Goal: Information Seeking & Learning: Learn about a topic

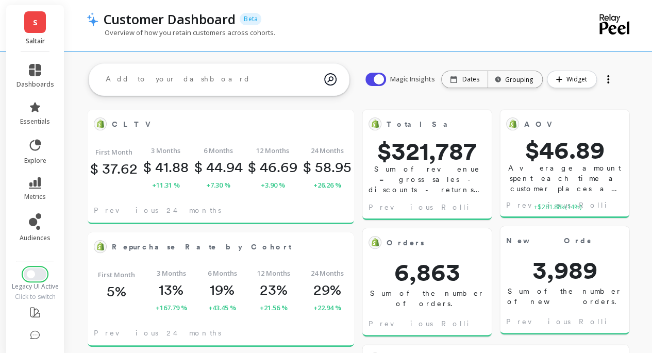
click at [37, 272] on button "Switch to New UI" at bounding box center [35, 274] width 23 height 12
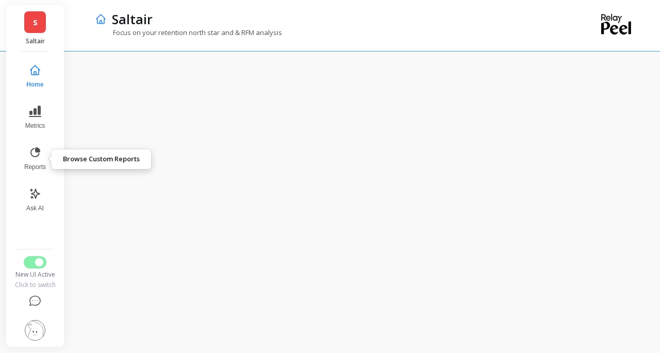
click at [40, 149] on icon at bounding box center [35, 152] width 12 height 12
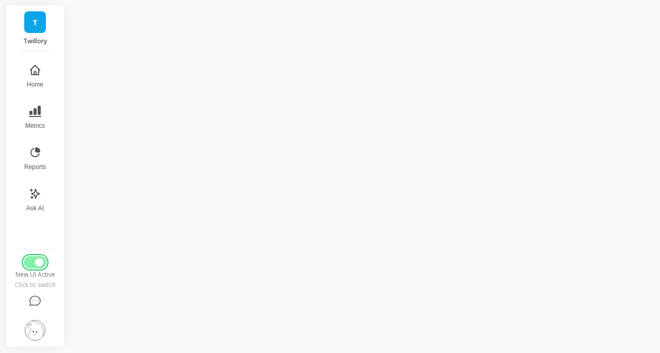
click at [35, 263] on span "Switch to Legacy UI" at bounding box center [39, 262] width 8 height 8
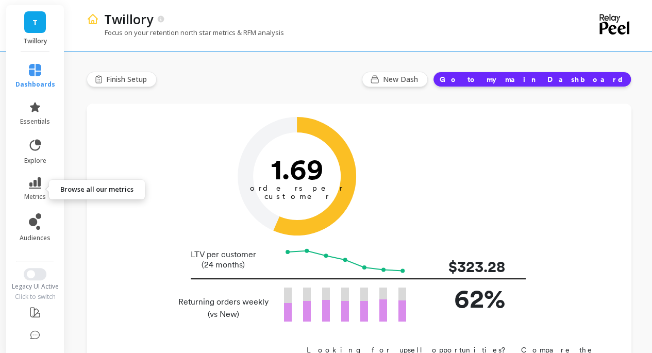
click at [35, 188] on icon at bounding box center [35, 182] width 12 height 11
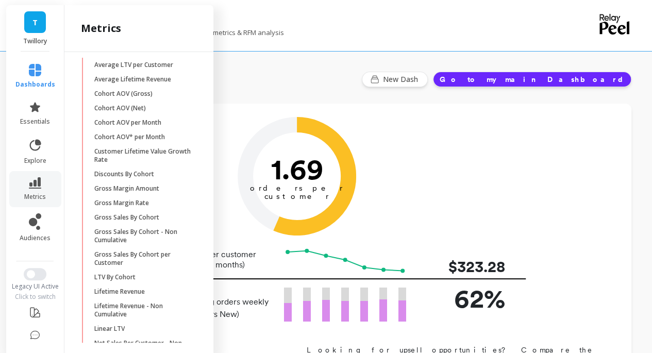
scroll to position [309, 0]
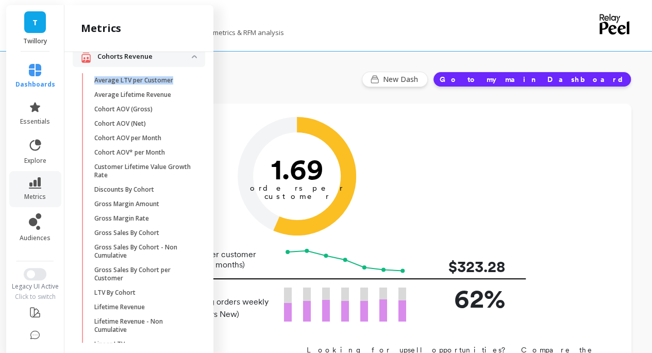
copy p "Average LTV per Customer"
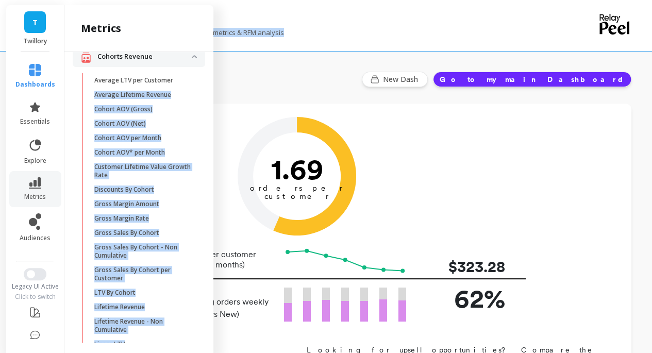
scroll to position [0, 0]
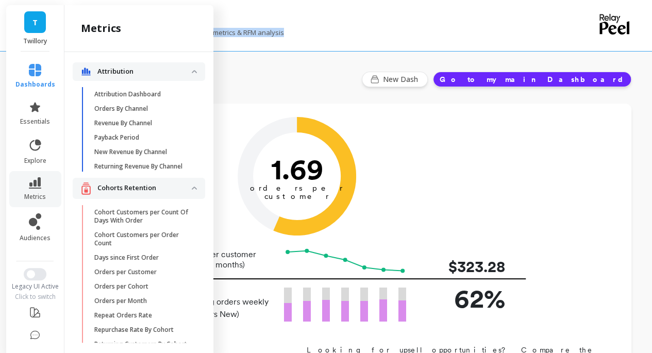
drag, startPoint x: 186, startPoint y: 95, endPoint x: 433, endPoint y: -29, distance: 276.3
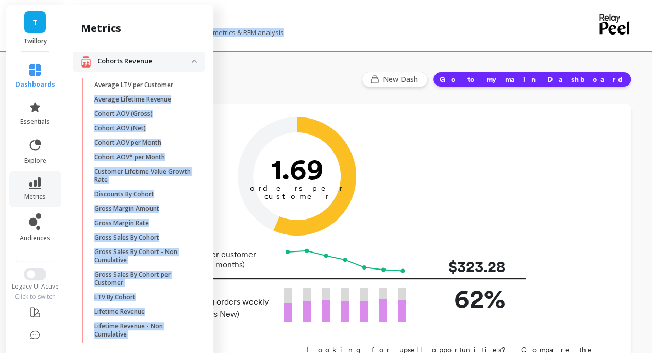
scroll to position [309, 0]
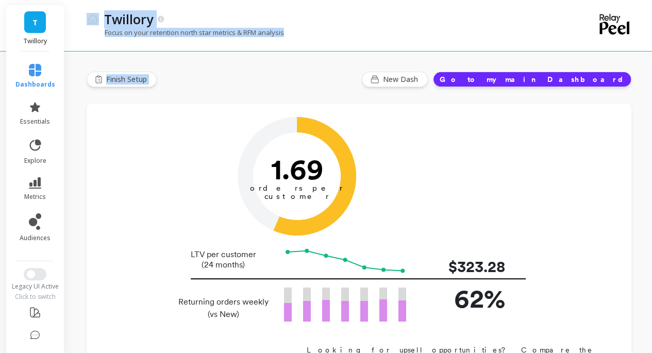
click at [337, 21] on div "Twillory" at bounding box center [323, 19] width 448 height 18
drag, startPoint x: 149, startPoint y: 38, endPoint x: 274, endPoint y: 34, distance: 125.9
click at [273, 34] on div "Twillory Focus on your retention north star metrics & RFM analysis" at bounding box center [317, 25] width 460 height 51
click at [274, 34] on p "Focus on your retention north star metrics & RFM analysis" at bounding box center [185, 32] width 197 height 9
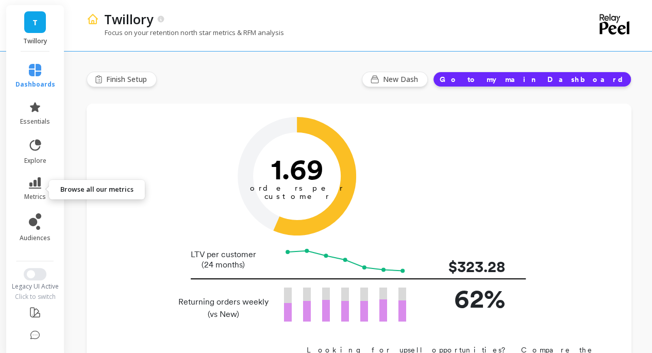
click at [39, 189] on link "metrics" at bounding box center [35, 189] width 40 height 24
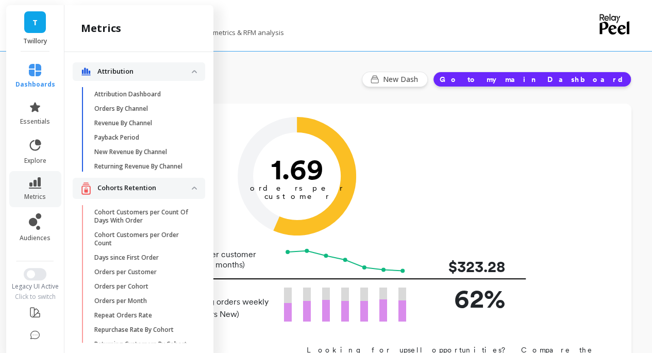
scroll to position [309, 0]
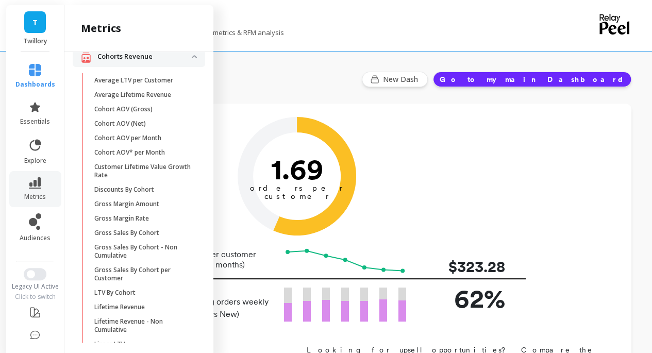
click at [118, 297] on p "LTV By Cohort" at bounding box center [114, 293] width 41 height 8
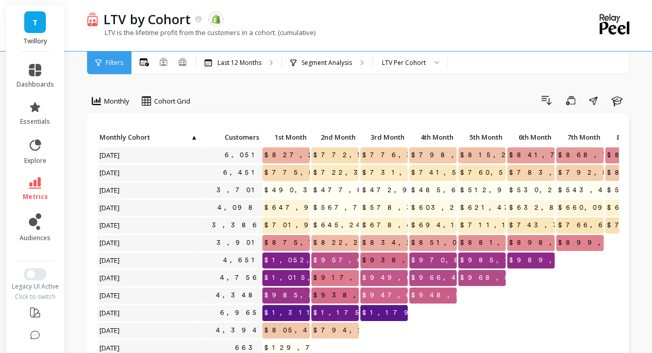
click at [281, 31] on p "LTV is the lifetime profit from the customers in a cohort. (cumulative)" at bounding box center [201, 32] width 229 height 9
click at [41, 188] on link "metrics" at bounding box center [36, 189] width 38 height 24
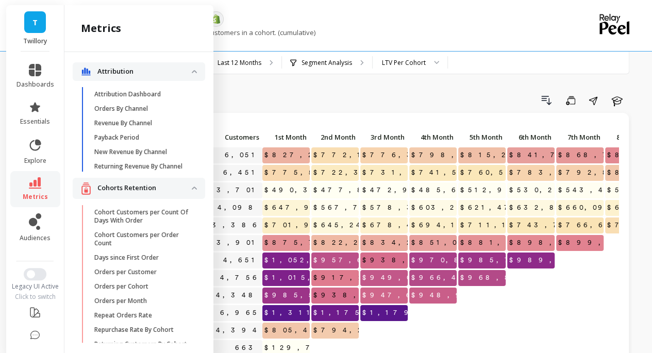
click at [296, 13] on div "LTV by Cohort The data you are viewing comes from: Shopify" at bounding box center [322, 19] width 449 height 18
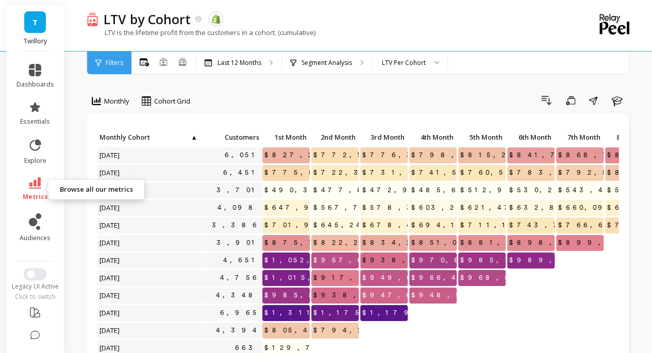
click at [30, 188] on icon at bounding box center [35, 182] width 12 height 11
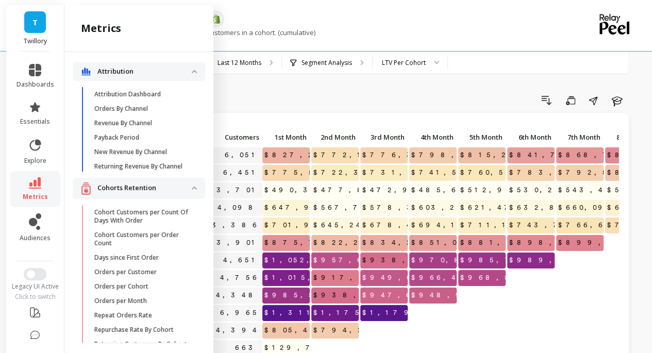
click at [146, 216] on p "Cohort Customers per Count Of Days With Order" at bounding box center [143, 216] width 98 height 17
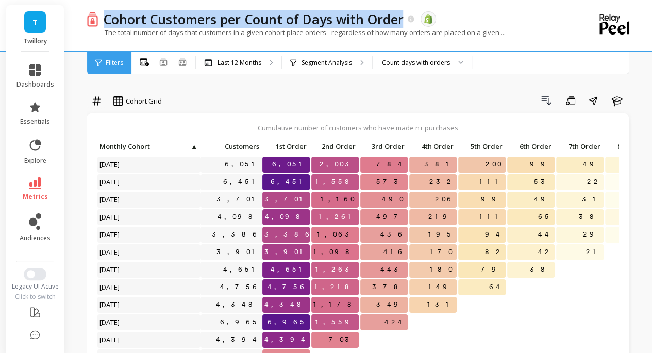
drag, startPoint x: 250, startPoint y: 26, endPoint x: 105, endPoint y: 18, distance: 145.1
click at [105, 18] on div "Cohort Customers per Count of Days with Order" at bounding box center [256, 19] width 317 height 18
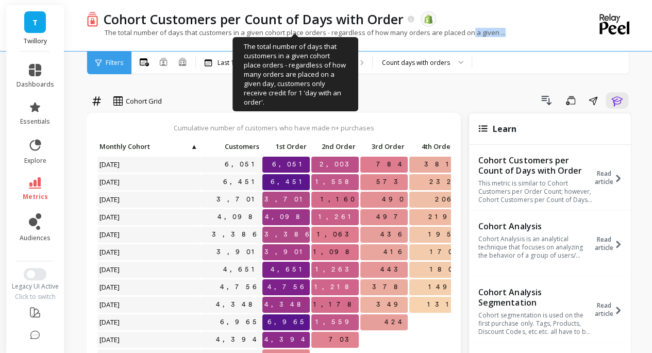
drag, startPoint x: 517, startPoint y: 30, endPoint x: 472, endPoint y: 35, distance: 44.6
click at [472, 35] on div "The total number of days that customers in a given cohort place orders - regard…" at bounding box center [317, 38] width 460 height 20
click at [466, 35] on p "The total number of days that customers in a given cohort place orders - regard…" at bounding box center [296, 32] width 419 height 9
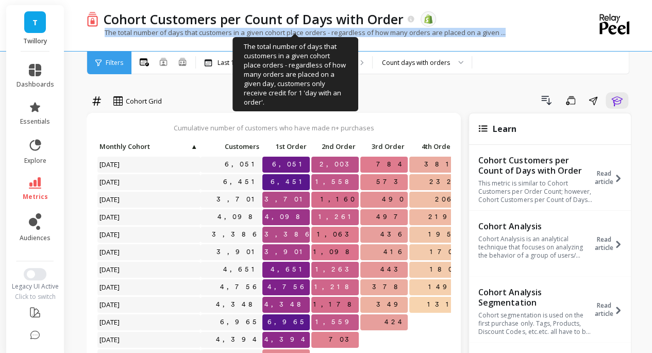
click at [466, 35] on p "The total number of days that customers in a given cohort place orders - regard…" at bounding box center [296, 32] width 419 height 9
copy div "The total number of days that customers in a given cohort place orders - regard…"
click at [398, 35] on p "The total number of days that customers in a given cohort place orders - regard…" at bounding box center [296, 32] width 419 height 9
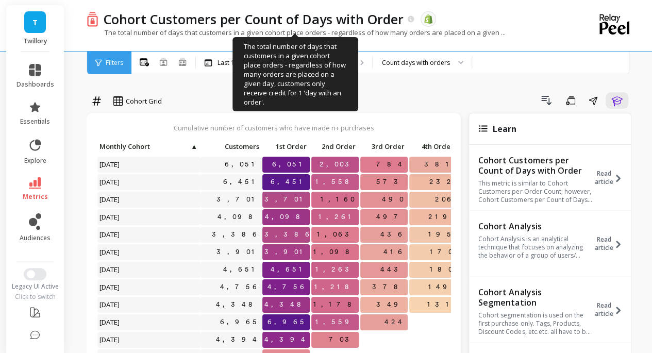
click at [130, 32] on p "The total number of days that customers in a given cohort place orders - regard…" at bounding box center [296, 32] width 419 height 9
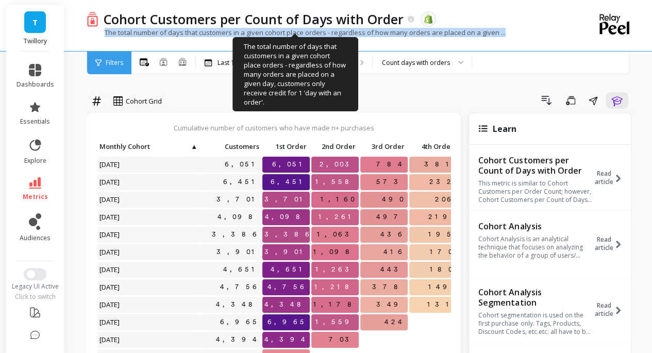
click at [130, 32] on p "The total number of days that customers in a given cohort place orders - regard…" at bounding box center [296, 32] width 419 height 9
click at [109, 35] on p "The total number of days that customers in a given cohort place orders - regard…" at bounding box center [296, 32] width 419 height 9
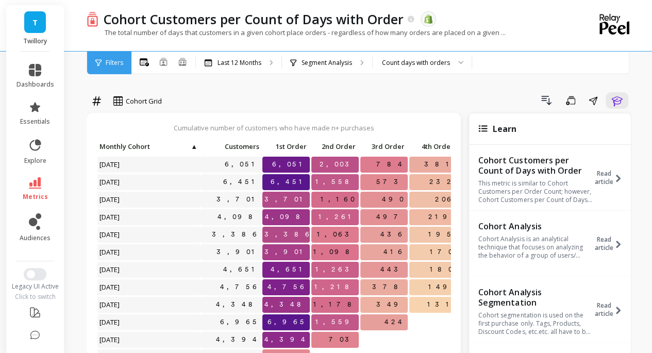
click at [603, 183] on span "Read article" at bounding box center [604, 178] width 19 height 17
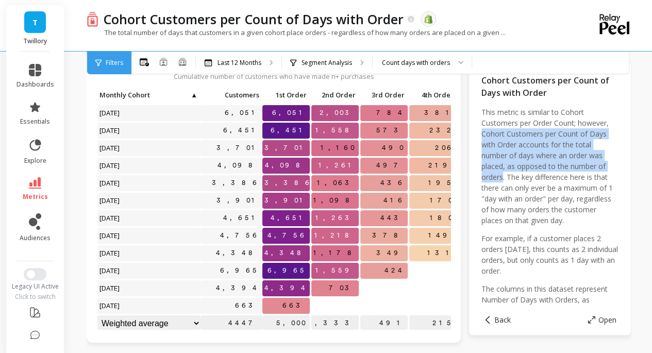
drag, startPoint x: 479, startPoint y: 134, endPoint x: 504, endPoint y: 175, distance: 48.2
click at [504, 175] on div "Cohort Customers per Count of Days with Order This metric is similar to Cohort …" at bounding box center [550, 198] width 163 height 274
copy p "Cohort Customers per Count of Days with Order accounts for the total number of …"
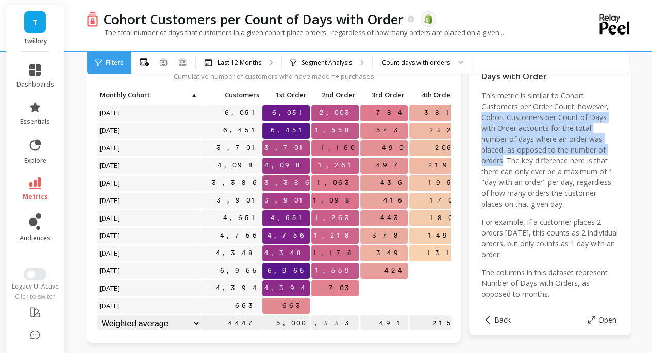
scroll to position [26, 0]
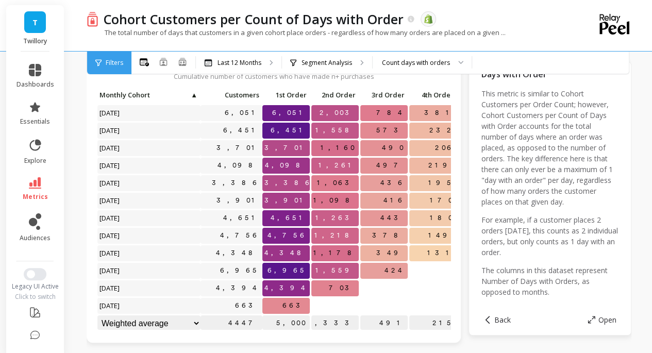
click at [574, 167] on p "This metric is similar to Cohort Customers per Order Count; however, Cohort Cus…" at bounding box center [550, 147] width 137 height 119
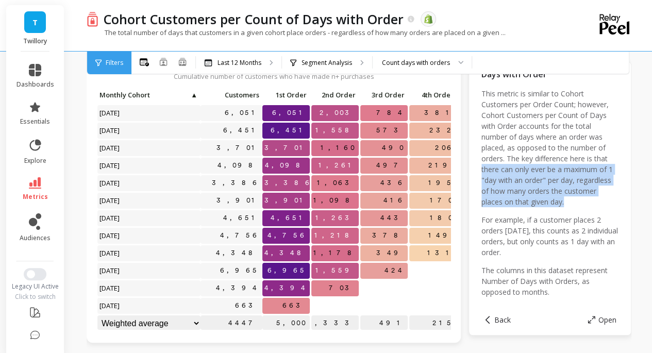
drag, startPoint x: 482, startPoint y: 160, endPoint x: 601, endPoint y: 194, distance: 123.7
click at [601, 194] on p "This metric is similar to Cohort Customers per Order Count; however, Cohort Cus…" at bounding box center [550, 147] width 137 height 119
copy p "there can only ever be a maximum of 1 "day with an order" per day, regardless o…"
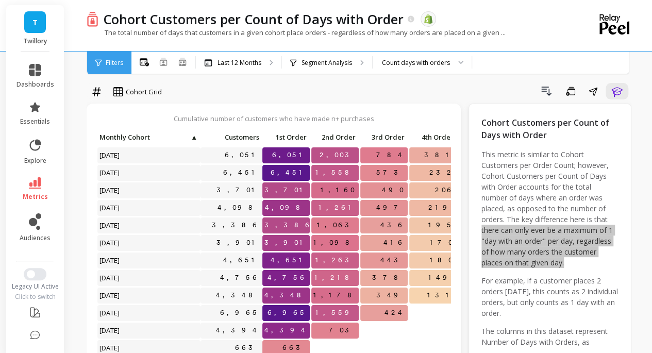
scroll to position [0, 0]
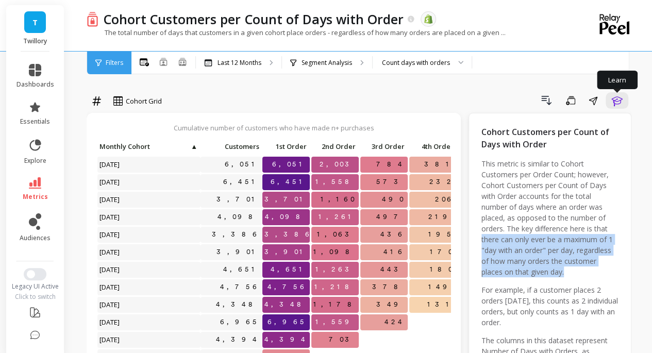
click at [610, 100] on button "Learn" at bounding box center [617, 100] width 23 height 17
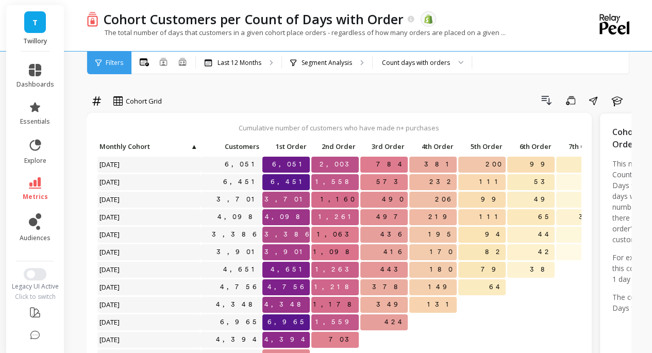
click at [617, 100] on icon "button" at bounding box center [617, 100] width 12 height 12
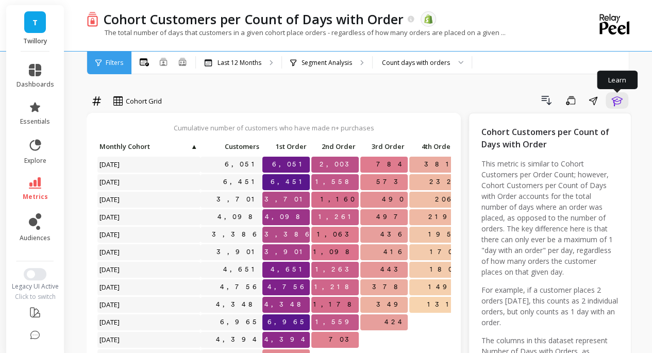
click at [614, 102] on icon "button" at bounding box center [617, 101] width 11 height 10
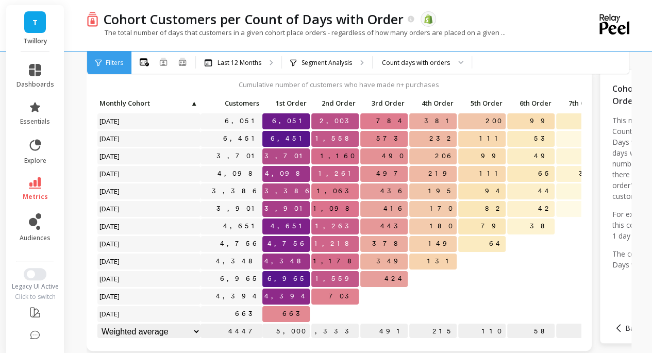
scroll to position [39, 0]
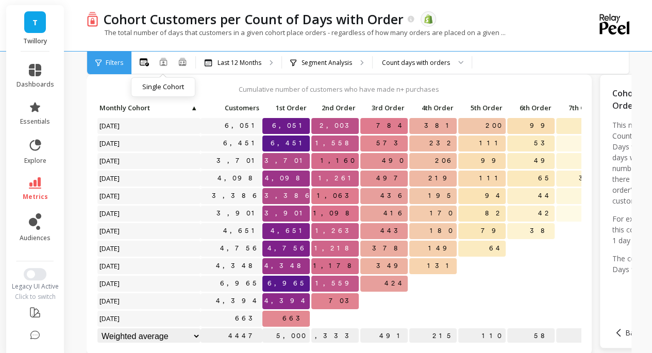
click at [164, 61] on icon at bounding box center [163, 62] width 8 height 8
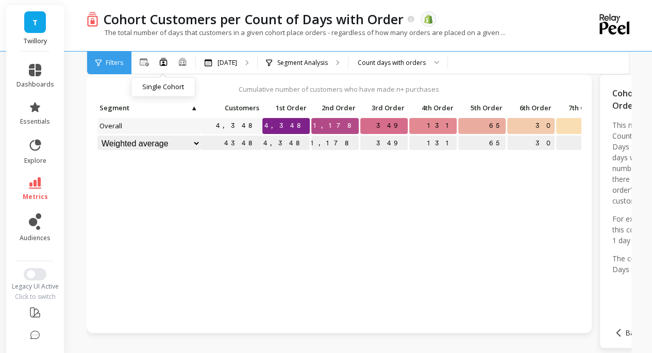
click at [187, 62] on icon at bounding box center [182, 61] width 9 height 9
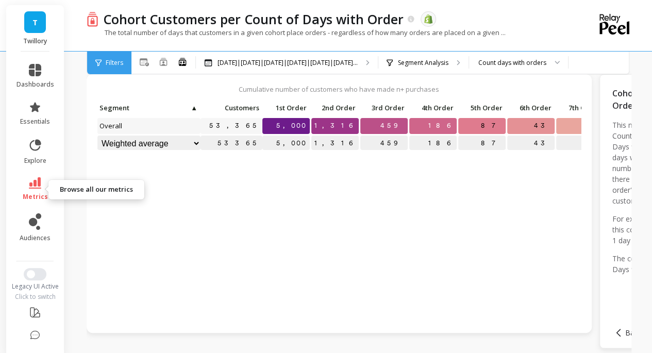
click at [29, 180] on icon at bounding box center [35, 182] width 12 height 11
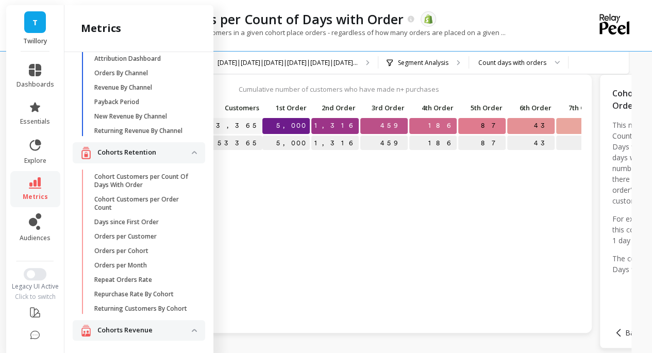
scroll to position [52, 0]
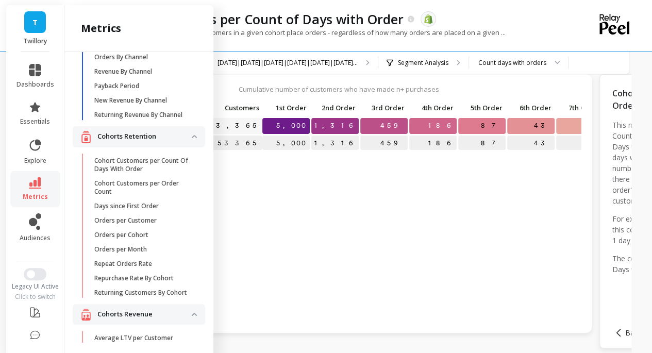
click at [140, 195] on p "Cohort Customers per Order Count" at bounding box center [143, 187] width 98 height 17
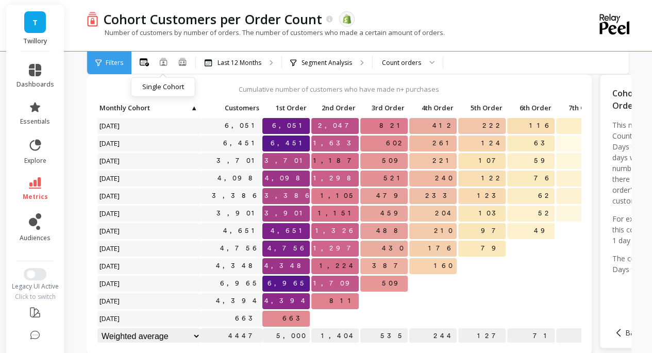
click at [164, 65] on icon at bounding box center [163, 62] width 7 height 8
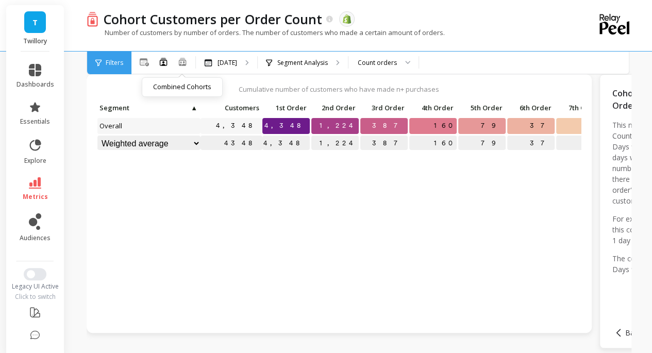
click at [184, 58] on icon at bounding box center [182, 62] width 7 height 8
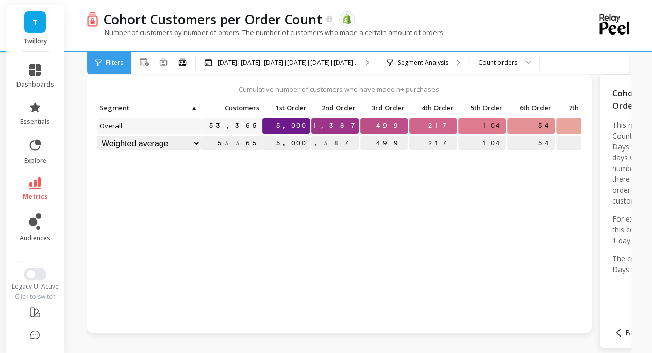
click at [463, 38] on div "Number of customers by number of orders. The number of customers who made a cer…" at bounding box center [317, 38] width 460 height 20
click at [428, 33] on p "Number of customers by number of orders. The number of customers who made a cer…" at bounding box center [266, 32] width 358 height 9
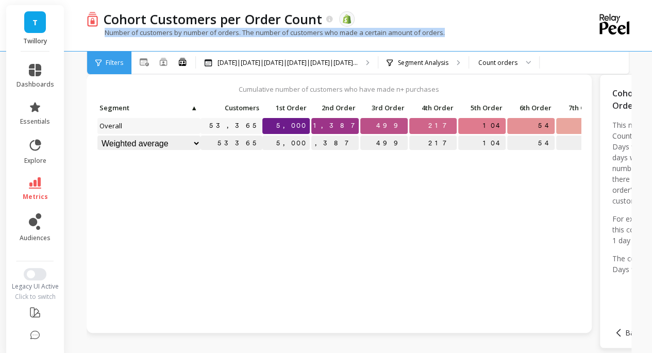
click at [428, 33] on p "Number of customers by number of orders. The number of customers who made a cer…" at bounding box center [266, 32] width 358 height 9
copy div "Number of customers by number of orders. The number of customers who made a cer…"
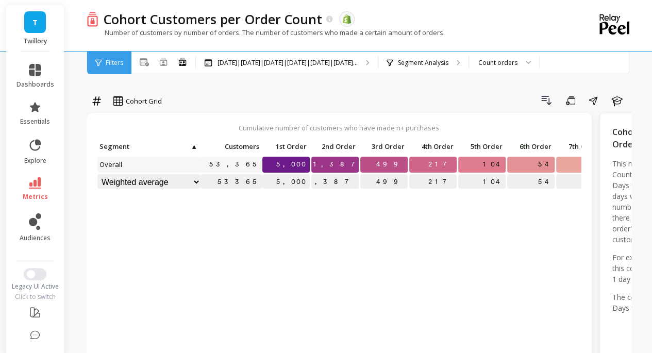
drag, startPoint x: 533, startPoint y: 125, endPoint x: 643, endPoint y: 128, distance: 109.9
click at [620, 102] on icon "button" at bounding box center [617, 100] width 12 height 12
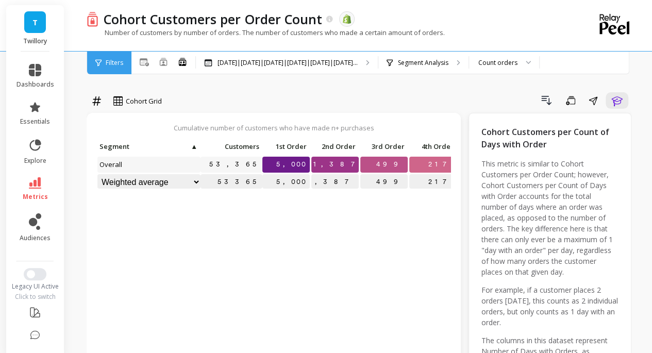
click at [137, 67] on div "All Months Single Cohort Combined Cohorts" at bounding box center [163, 62] width 64 height 13
click at [142, 61] on icon at bounding box center [144, 62] width 9 height 8
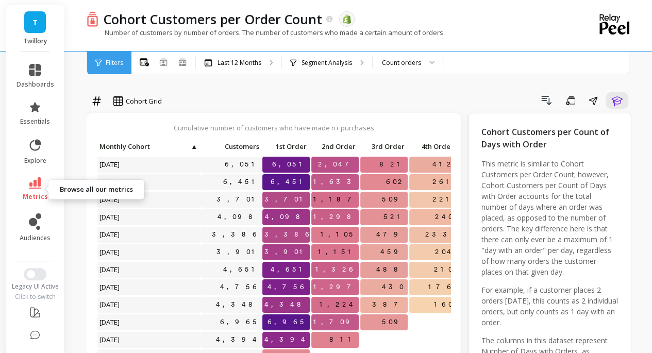
click at [40, 182] on link "metrics" at bounding box center [36, 189] width 38 height 24
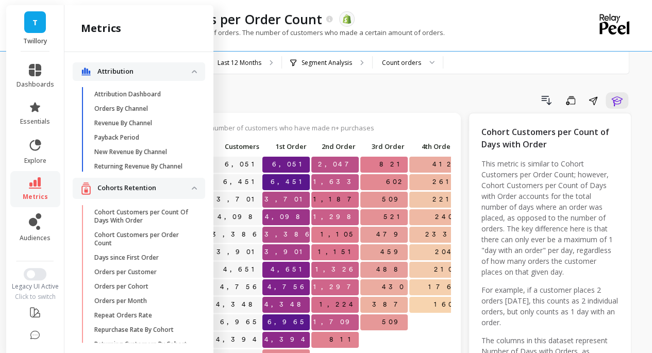
scroll to position [52, 0]
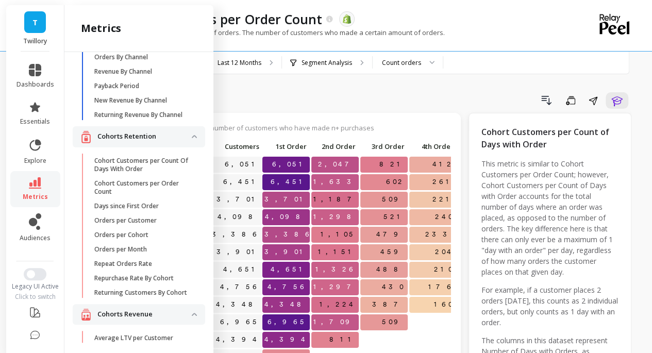
click at [162, 210] on span "Days since First Order" at bounding box center [143, 206] width 98 height 8
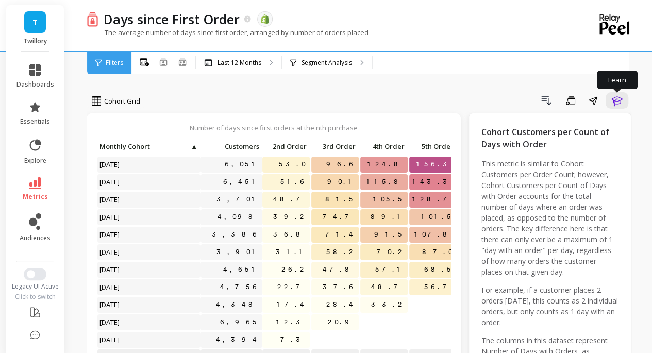
click at [618, 102] on icon "button" at bounding box center [617, 100] width 12 height 12
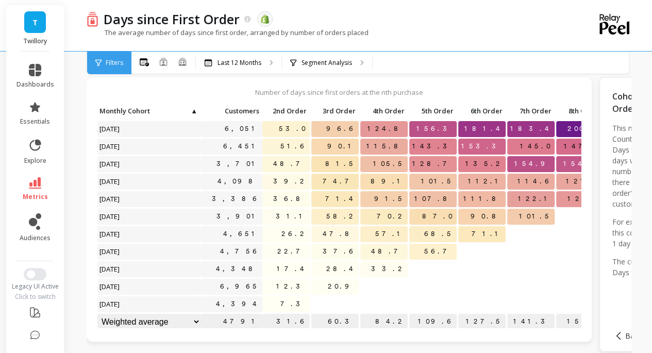
scroll to position [33, 0]
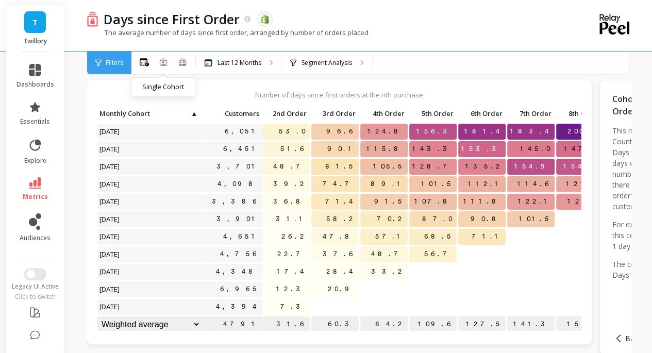
click at [160, 58] on icon at bounding box center [163, 62] width 8 height 8
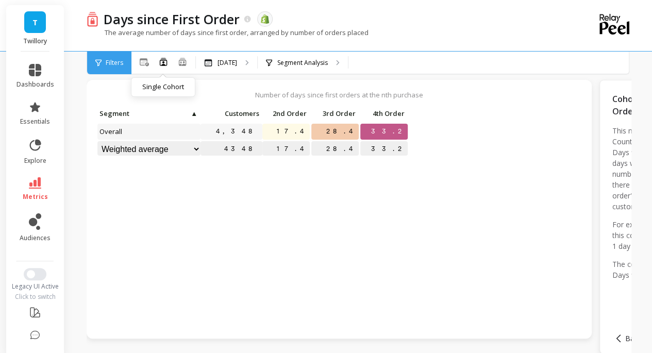
click at [290, 31] on p "The average number of days since first order, arranged by number of orders plac…" at bounding box center [228, 32] width 282 height 9
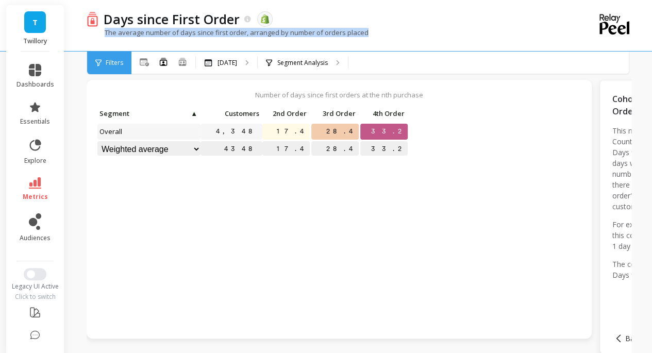
click at [290, 31] on p "The average number of days since first order, arranged by number of orders plac…" at bounding box center [228, 32] width 282 height 9
copy div "The average number of days since first order, arranged by number of orders plac…"
click at [145, 62] on icon at bounding box center [144, 62] width 9 height 8
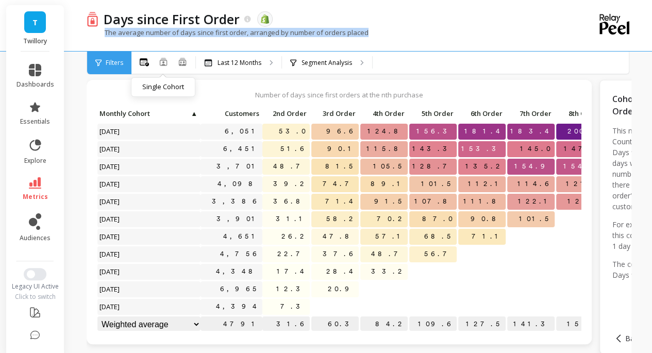
click at [166, 65] on icon at bounding box center [163, 62] width 7 height 8
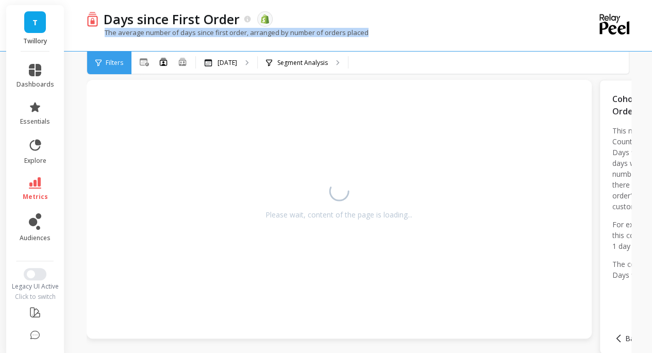
click at [481, 30] on div "The average number of days since first order, arranged by number of orders plac…" at bounding box center [317, 38] width 460 height 20
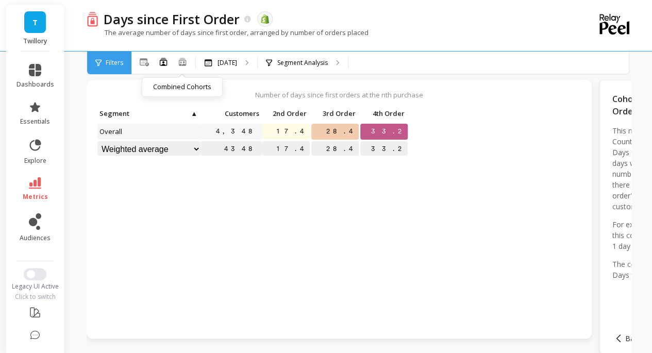
click at [180, 60] on icon at bounding box center [182, 61] width 9 height 9
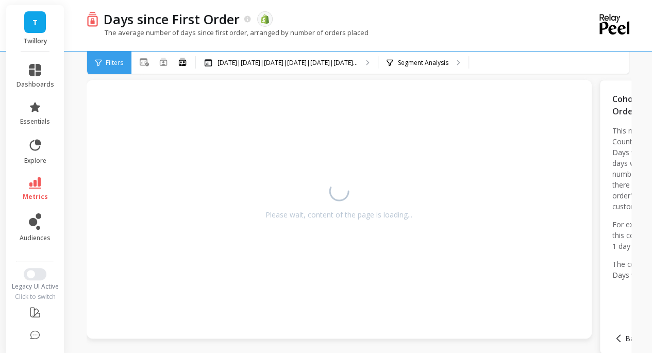
click at [471, 11] on div "Days since First Order The data you are viewing comes from: Shopify" at bounding box center [322, 19] width 449 height 18
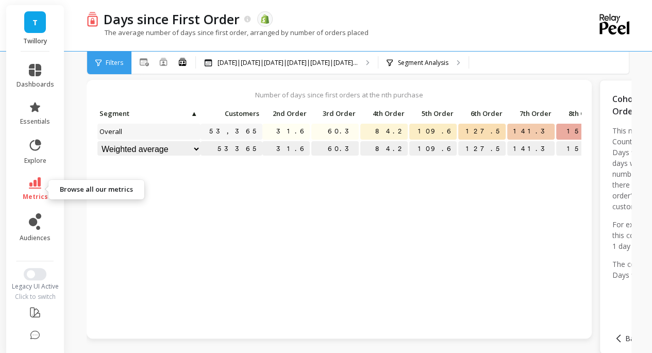
click at [29, 180] on icon at bounding box center [35, 182] width 12 height 11
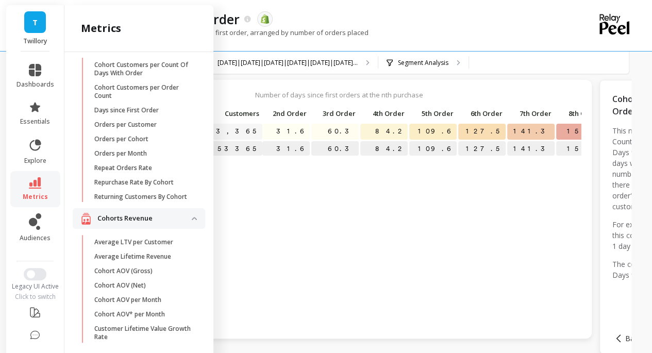
scroll to position [155, 0]
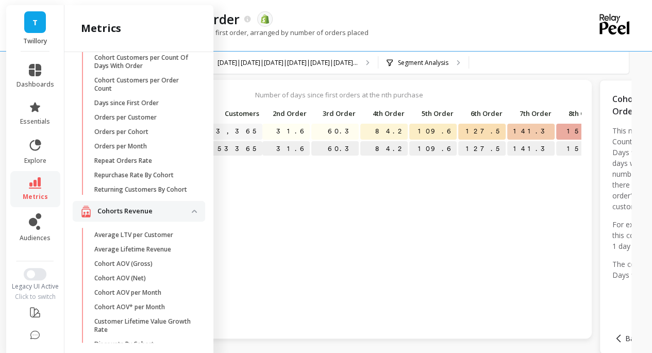
click at [141, 122] on p "Orders per Customer" at bounding box center [125, 117] width 62 height 8
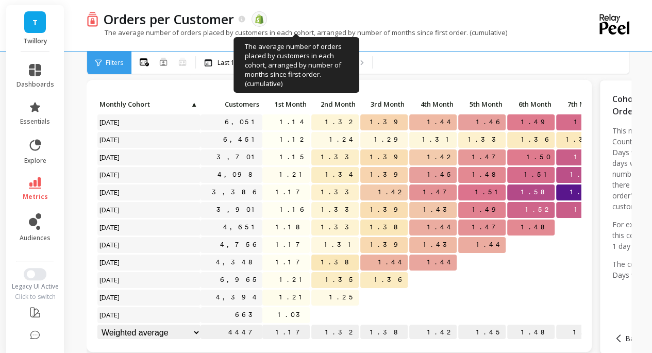
click at [291, 35] on p "The average number of orders placed by customers in each cohort, arranged by nu…" at bounding box center [297, 32] width 421 height 9
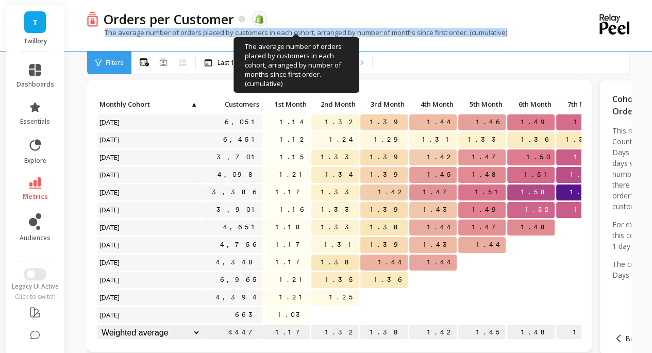
click at [291, 35] on p "The average number of orders placed by customers in each cohort, arranged by nu…" at bounding box center [297, 32] width 421 height 9
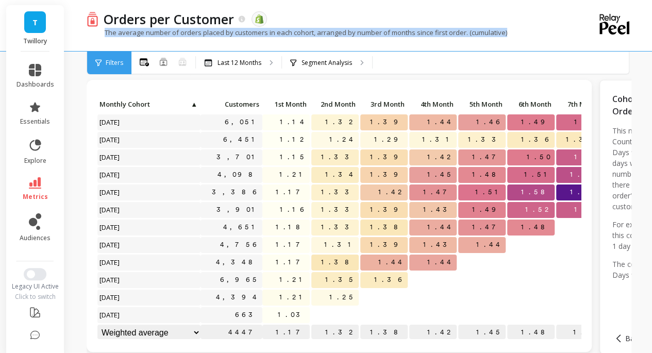
copy div "The average number of orders placed by customers in each cohort, arranged by nu…"
click at [426, 45] on div "The average number of orders placed by customers in each cohort, arranged by nu…" at bounding box center [317, 38] width 460 height 20
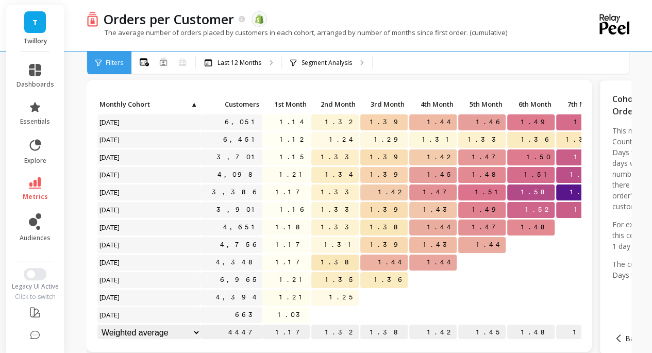
click at [158, 61] on div "All Months Single Cohort Combined Cohorts - Not supported" at bounding box center [163, 62] width 64 height 13
click at [164, 60] on icon at bounding box center [163, 62] width 8 height 8
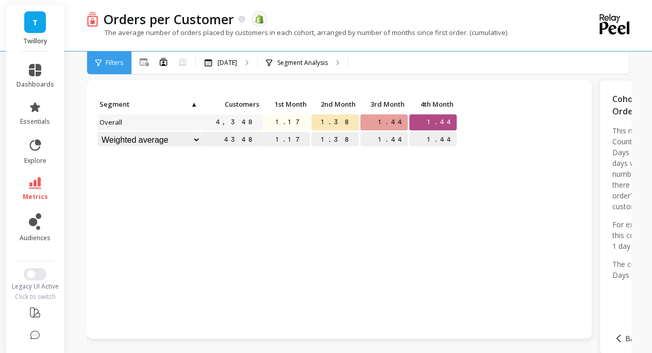
click at [467, 10] on div "Orders per Customer The data you are viewing comes from: Shopify" at bounding box center [322, 19] width 449 height 18
click at [182, 61] on icon at bounding box center [182, 61] width 9 height 9
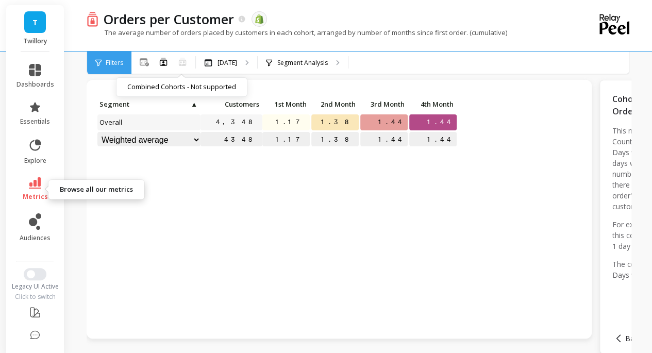
click at [38, 184] on link "metrics" at bounding box center [36, 189] width 38 height 24
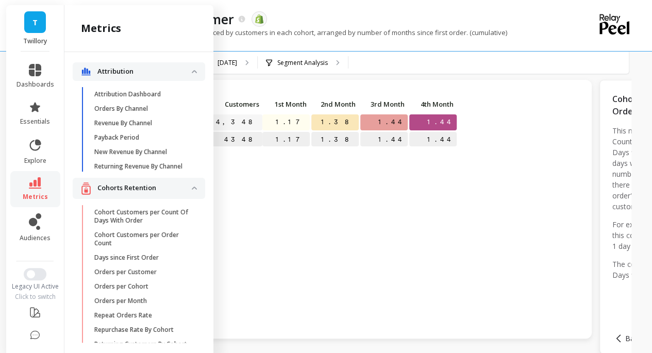
scroll to position [155, 0]
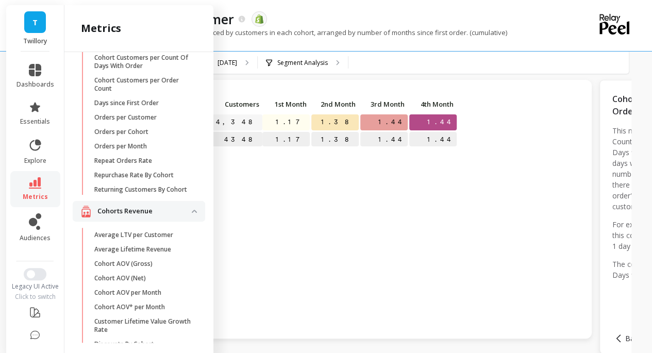
click at [146, 136] on p "Orders per Cohort" at bounding box center [121, 132] width 54 height 8
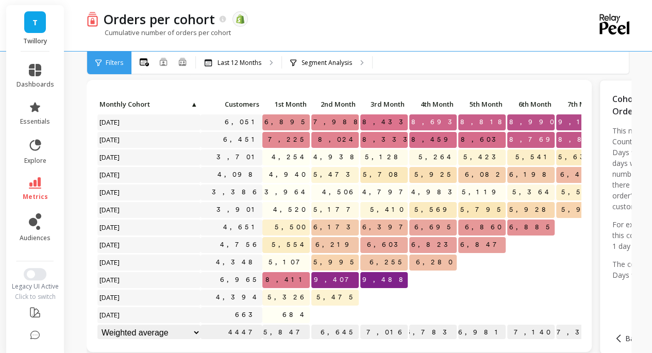
click at [225, 28] on p "Cumulative number of orders per cohort" at bounding box center [159, 32] width 144 height 9
click at [223, 31] on p "Cumulative number of orders per cohort" at bounding box center [159, 32] width 144 height 9
copy div "Cumulative number of orders per cohort"
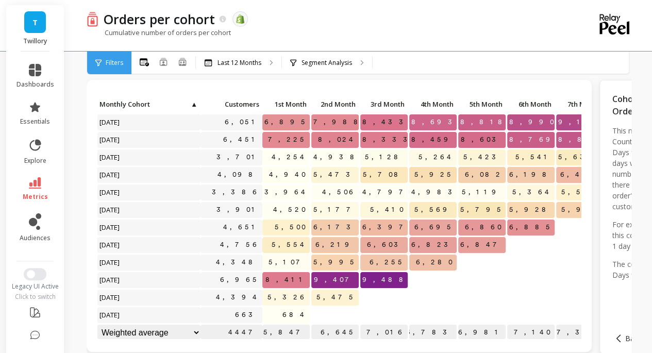
click at [530, 53] on div "All Months Single Cohort Combined Cohorts Last 12 Months Segment Analysis" at bounding box center [402, 63] width 542 height 23
drag, startPoint x: 159, startPoint y: 67, endPoint x: 310, endPoint y: 39, distance: 154.1
click at [159, 67] on button at bounding box center [163, 63] width 8 height 10
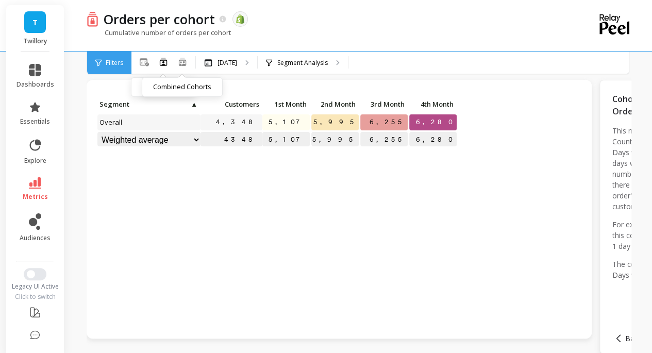
click at [183, 59] on icon at bounding box center [182, 61] width 9 height 9
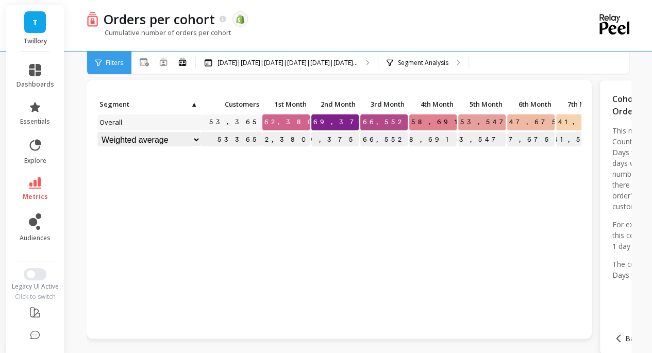
click at [473, 15] on div "Orders per cohort The data you are viewing comes from: Shopify" at bounding box center [322, 19] width 449 height 18
click at [34, 190] on link "metrics" at bounding box center [36, 189] width 38 height 24
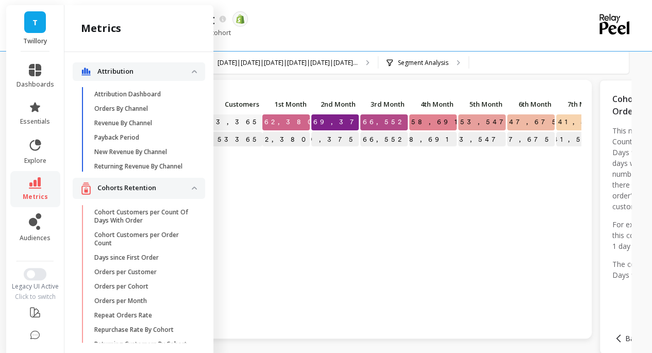
scroll to position [155, 0]
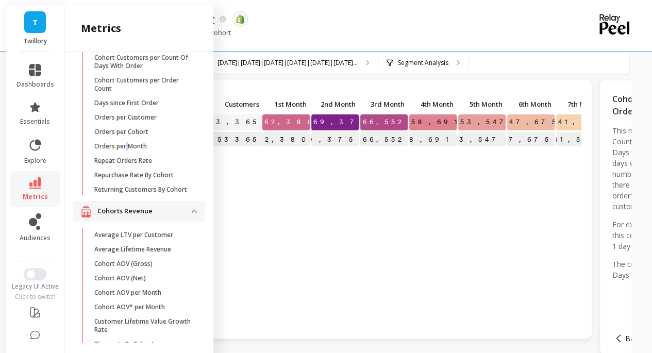
click at [127, 151] on p "Orders per Month" at bounding box center [120, 146] width 53 height 8
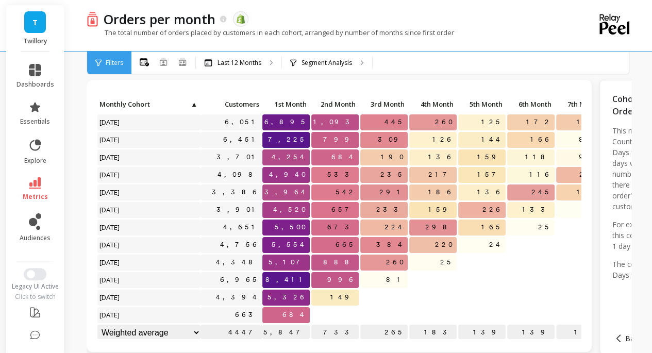
click at [450, 17] on div "Orders per month The data you are viewing comes from: Shopify" at bounding box center [322, 19] width 449 height 18
click at [193, 18] on p "Orders per month" at bounding box center [160, 19] width 112 height 18
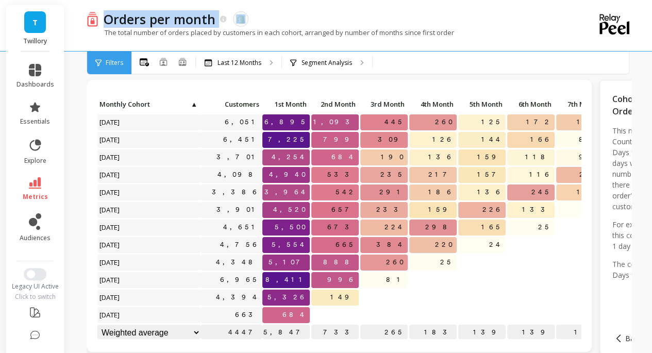
click at [193, 18] on p "Orders per month" at bounding box center [160, 19] width 112 height 18
copy div "Orders per month"
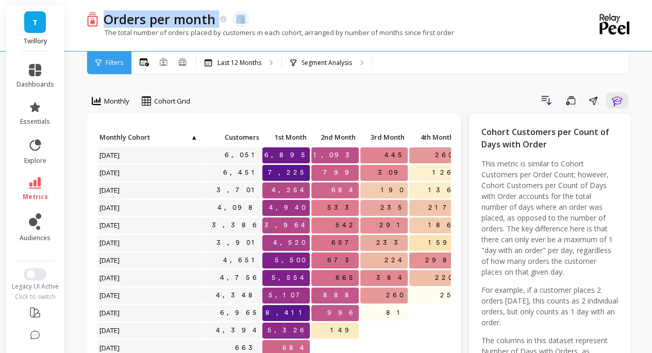
copy div "Orders per month"
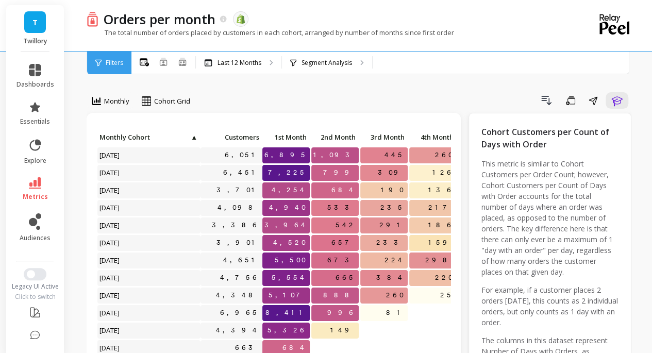
click at [417, 31] on p "The total number of orders placed by customers in each cohort, arranged by numb…" at bounding box center [271, 32] width 368 height 9
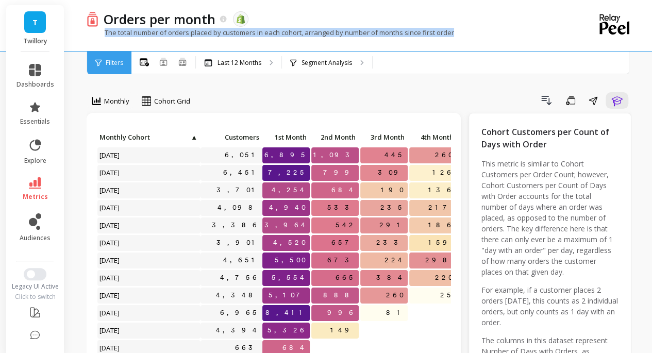
click at [417, 31] on p "The total number of orders placed by customers in each cohort, arranged by numb…" at bounding box center [271, 32] width 368 height 9
click at [612, 103] on icon "button" at bounding box center [617, 100] width 12 height 12
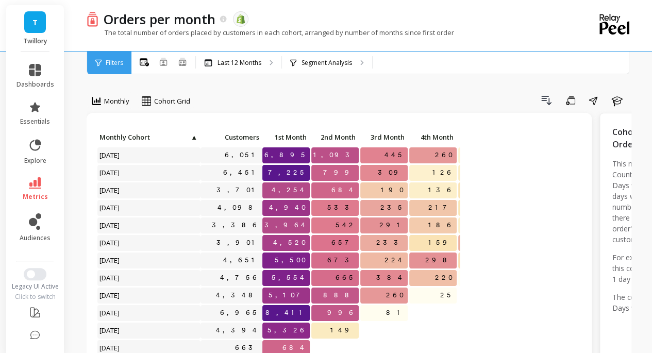
click at [475, 74] on div "Filters Filters All Months Single Cohort Combined Cohorts Last 12 Months Segmen…" at bounding box center [358, 63] width 543 height 23
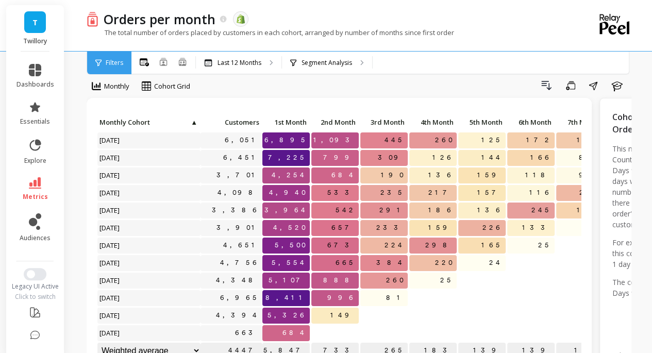
scroll to position [20, 0]
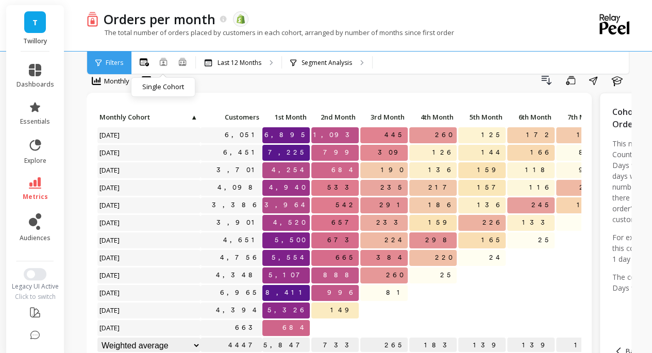
click at [164, 62] on icon at bounding box center [163, 62] width 7 height 8
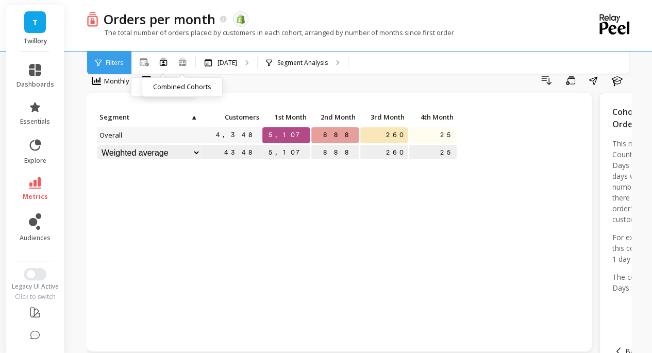
click at [183, 61] on ellipse at bounding box center [184, 62] width 2 height 2
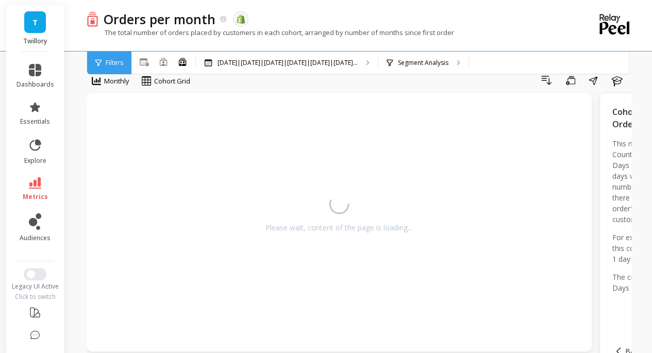
click at [341, 19] on div "Orders per month The data you are viewing comes from: Shopify" at bounding box center [322, 19] width 449 height 18
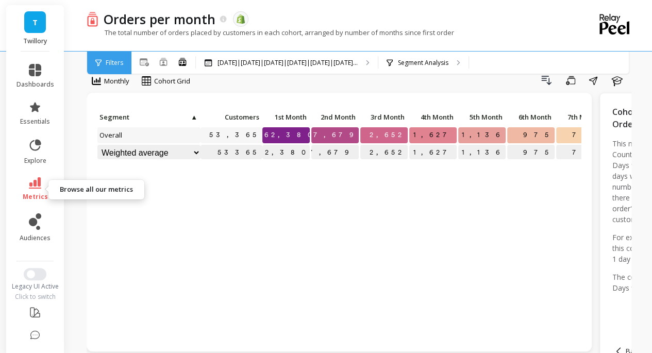
click at [37, 185] on icon at bounding box center [35, 182] width 12 height 11
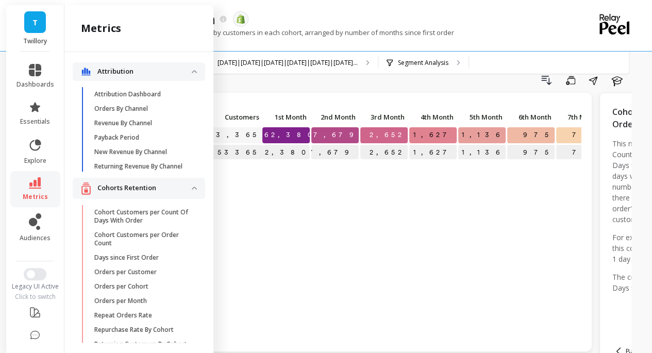
scroll to position [155, 0]
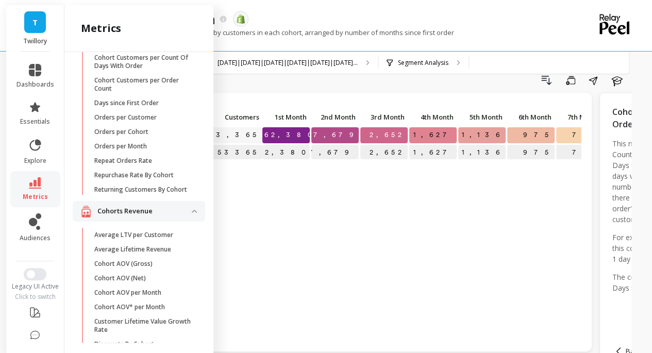
click at [142, 165] on p "Repeat Orders Rate" at bounding box center [123, 161] width 58 height 8
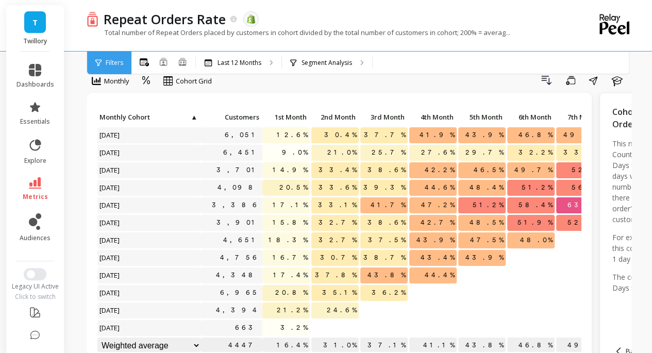
click at [351, 35] on p "Total number of Repeat Orders placed by customers in cohort divided by the tota…" at bounding box center [299, 32] width 424 height 9
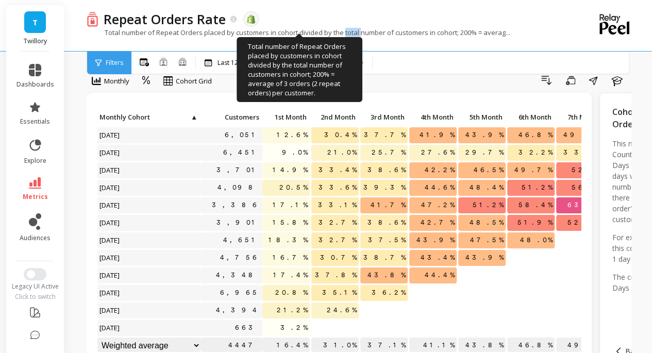
click at [351, 35] on p "Total number of Repeat Orders placed by customers in cohort divided by the tota…" at bounding box center [299, 32] width 424 height 9
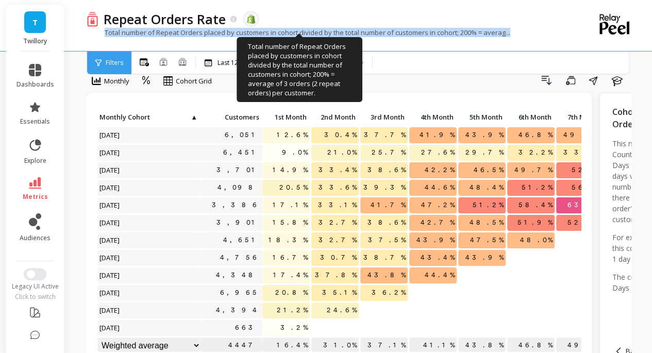
click at [351, 35] on p "Total number of Repeat Orders placed by customers in cohort divided by the tota…" at bounding box center [299, 32] width 424 height 9
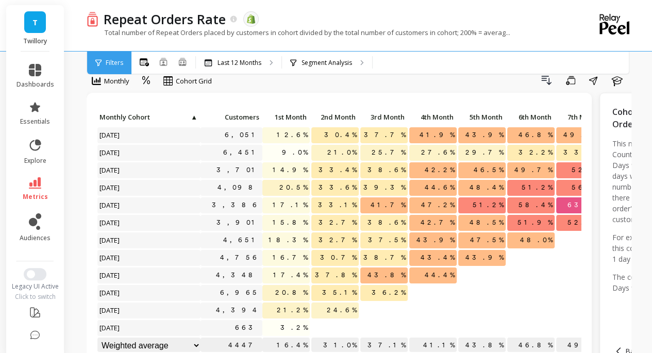
click at [501, 87] on div "Drill Down Save Share Learn" at bounding box center [425, 80] width 413 height 17
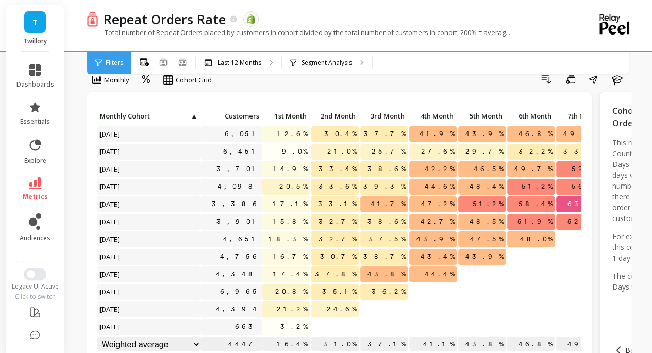
scroll to position [14, 0]
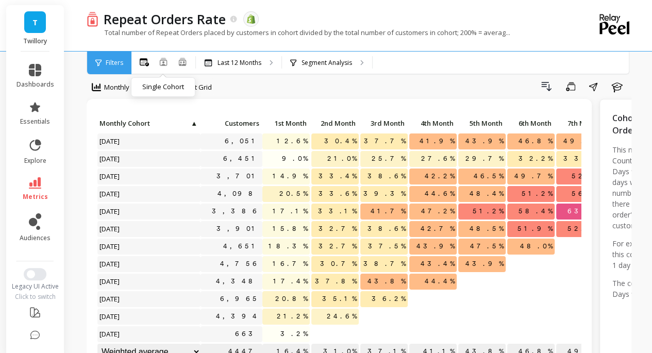
click at [164, 63] on icon at bounding box center [163, 62] width 8 height 8
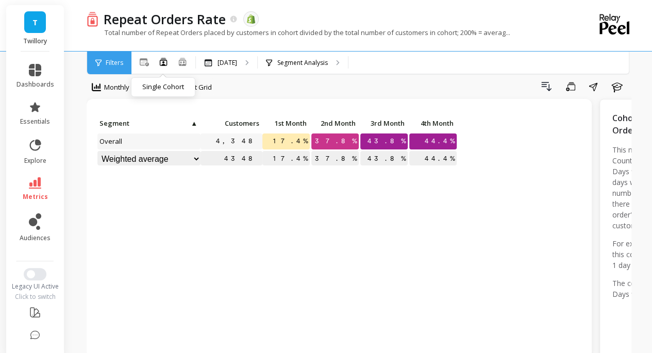
click at [268, 91] on div "Drill Down Save Share Learn" at bounding box center [425, 86] width 413 height 17
click at [188, 64] on div "All Months Single Cohort Combined Cohorts" at bounding box center [163, 62] width 64 height 13
click at [180, 61] on icon at bounding box center [182, 61] width 9 height 9
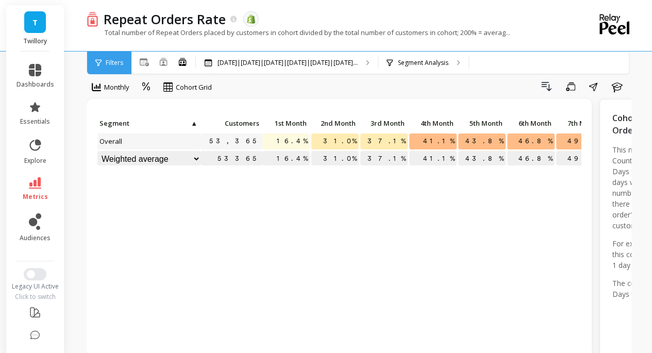
click at [400, 46] on div "Total number of Repeat Orders placed by customers in cohort divided by the tota…" at bounding box center [317, 38] width 460 height 20
click at [140, 65] on icon at bounding box center [144, 62] width 9 height 8
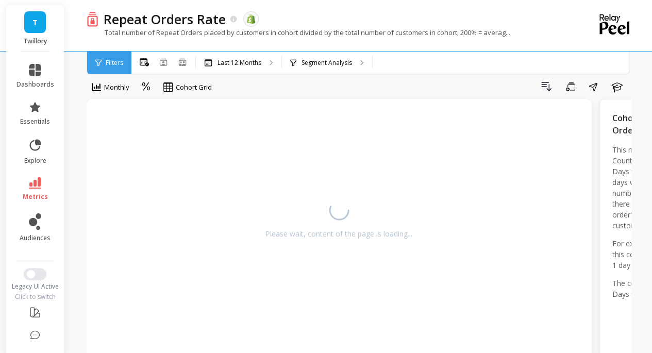
click at [141, 87] on div at bounding box center [146, 87] width 15 height 18
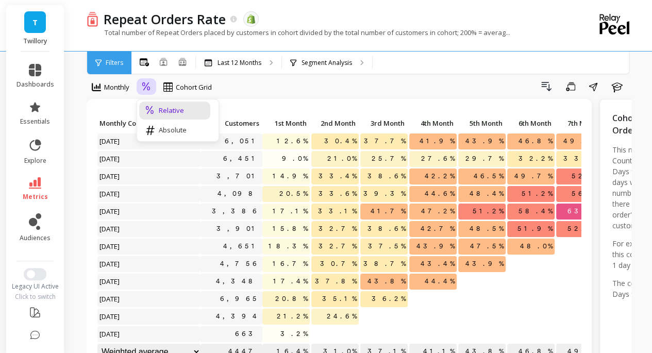
click at [162, 126] on div "Absolute" at bounding box center [174, 130] width 59 height 10
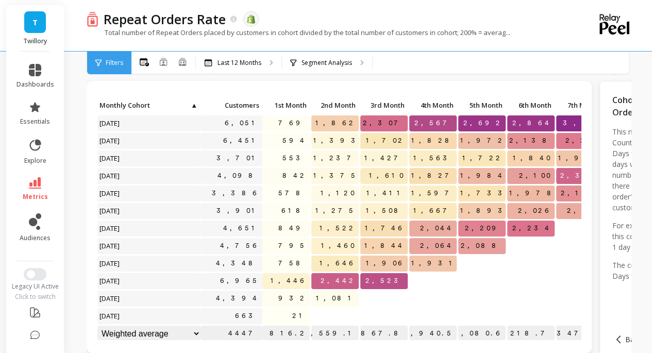
scroll to position [30, 0]
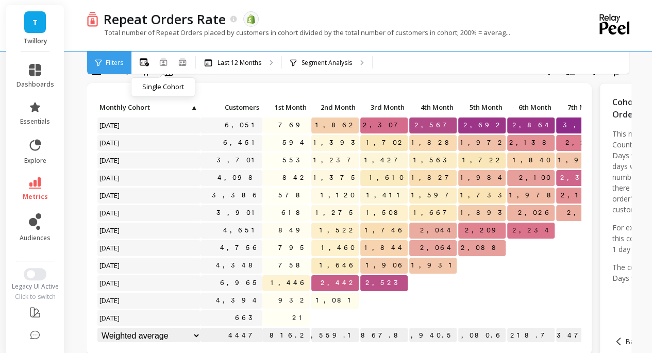
click at [165, 64] on icon at bounding box center [163, 62] width 8 height 8
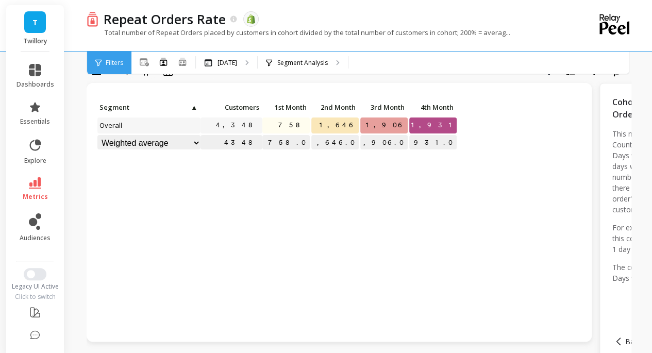
click at [465, 59] on div "All Months Single Cohort Combined Cohorts Jul 2025 Segment Analysis" at bounding box center [402, 63] width 542 height 23
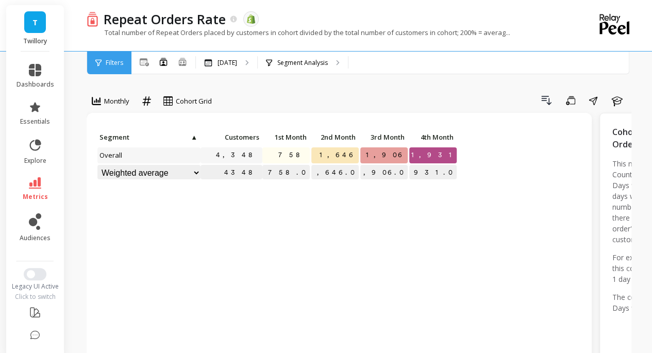
click at [182, 61] on icon at bounding box center [182, 61] width 9 height 9
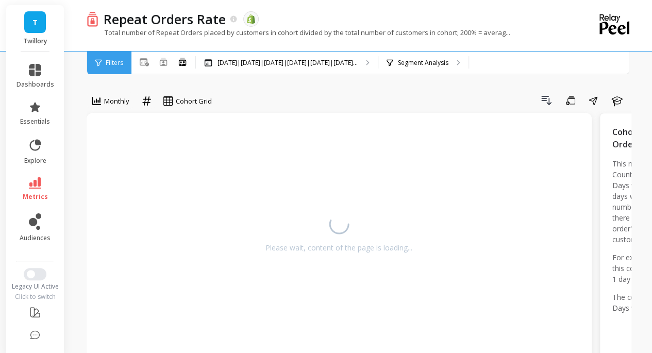
click at [395, 100] on div "Drill Down Save Share Learn" at bounding box center [425, 100] width 413 height 17
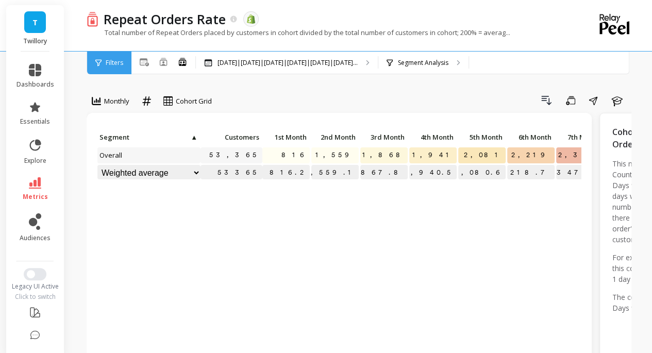
click at [29, 185] on icon at bounding box center [35, 182] width 12 height 11
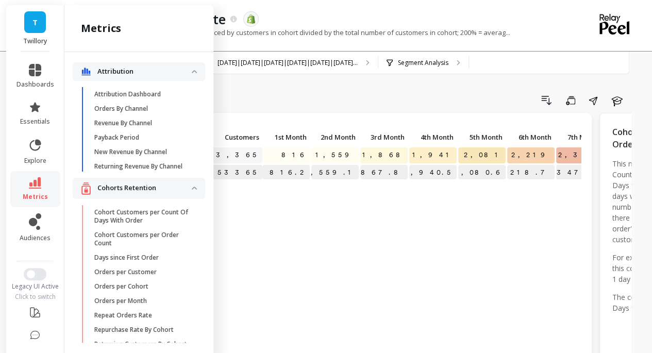
scroll to position [155, 0]
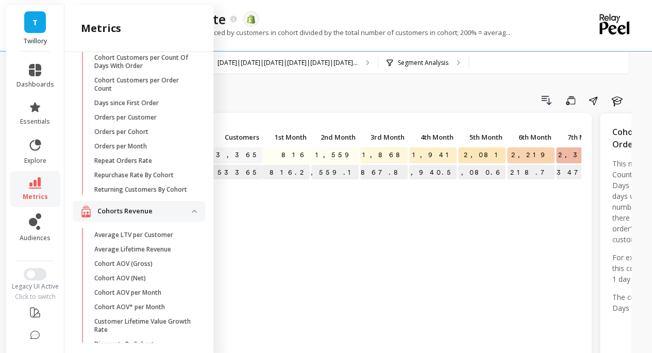
click at [149, 179] on p "Repurchase Rate By Cohort" at bounding box center [133, 175] width 79 height 8
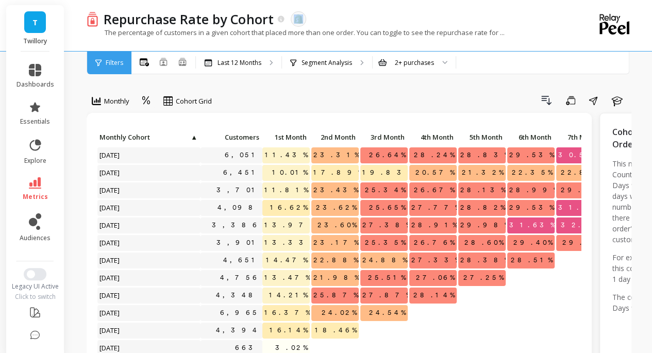
drag, startPoint x: 274, startPoint y: 20, endPoint x: 310, endPoint y: 11, distance: 37.8
click at [310, 11] on div "Repurchase Rate by Cohort The data you are viewing comes from: Shopify" at bounding box center [322, 19] width 449 height 18
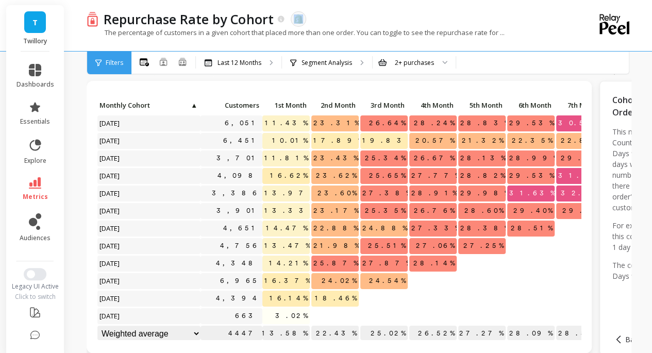
scroll to position [33, 0]
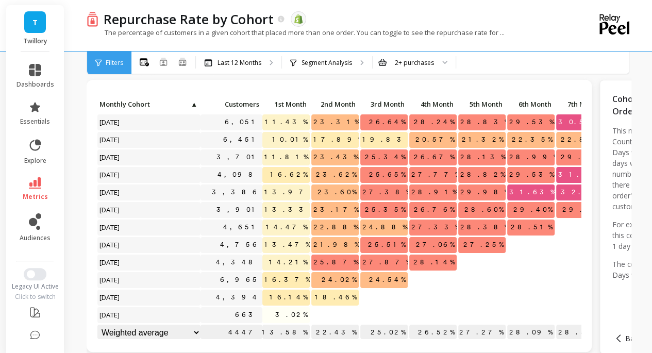
click at [219, 62] on p "Last 12 Months" at bounding box center [240, 63] width 44 height 8
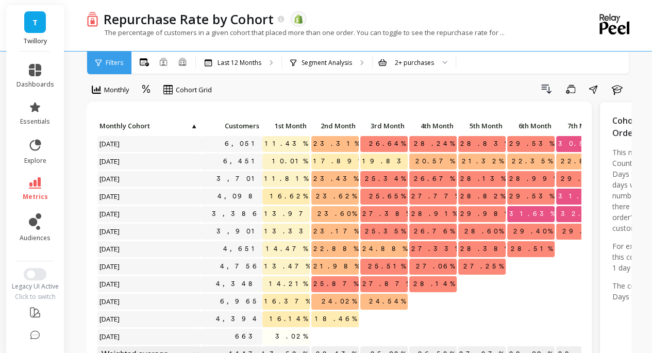
scroll to position [0, 0]
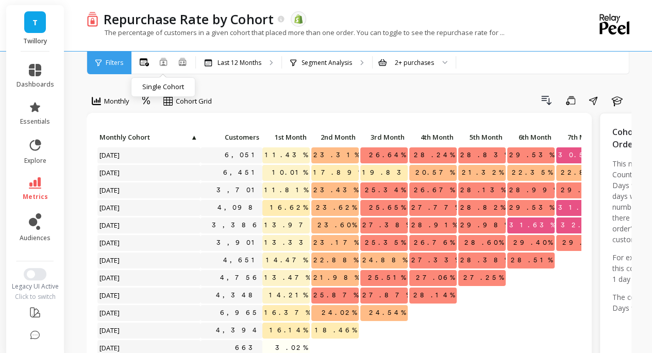
click at [164, 60] on icon at bounding box center [163, 62] width 7 height 8
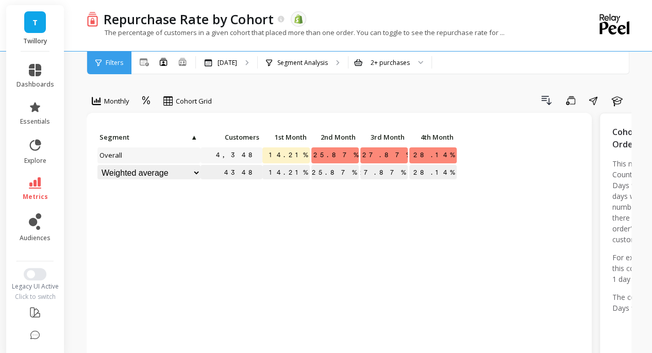
click at [180, 62] on ellipse at bounding box center [181, 62] width 2 height 2
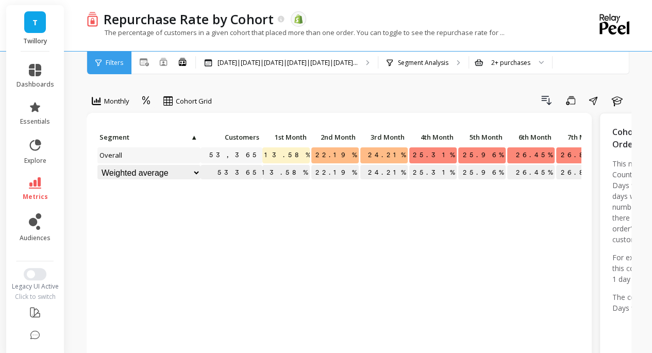
click at [490, 18] on div "Repurchase Rate by Cohort The data you are viewing comes from: Shopify" at bounding box center [322, 19] width 449 height 18
click at [145, 104] on icon at bounding box center [146, 101] width 9 height 10
click at [168, 143] on div "Absolute" at bounding box center [174, 144] width 59 height 10
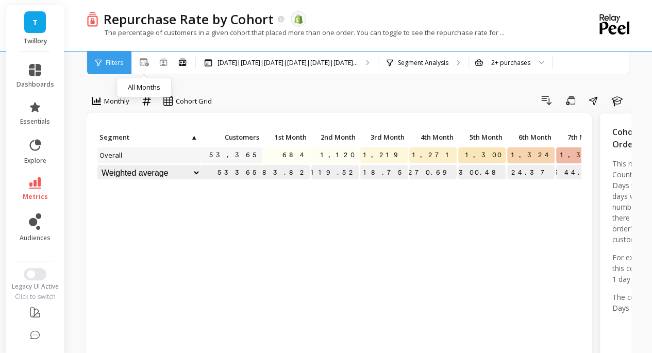
click at [142, 57] on button at bounding box center [144, 62] width 9 height 12
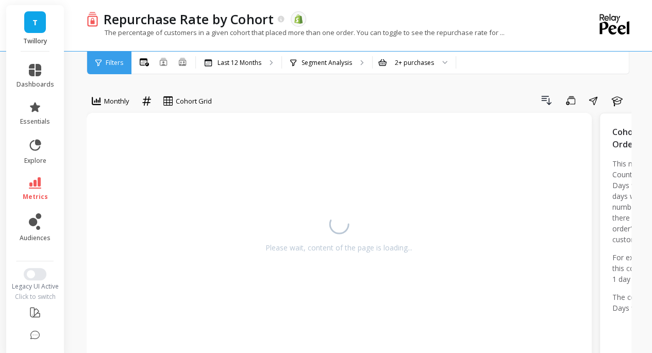
click at [304, 97] on div "Drill Down Save Share Learn" at bounding box center [425, 100] width 413 height 17
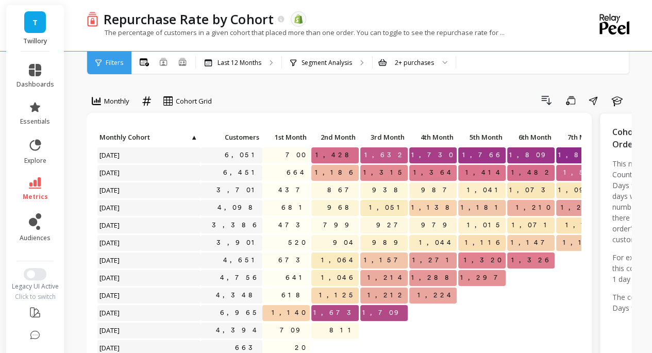
scroll to position [29, 0]
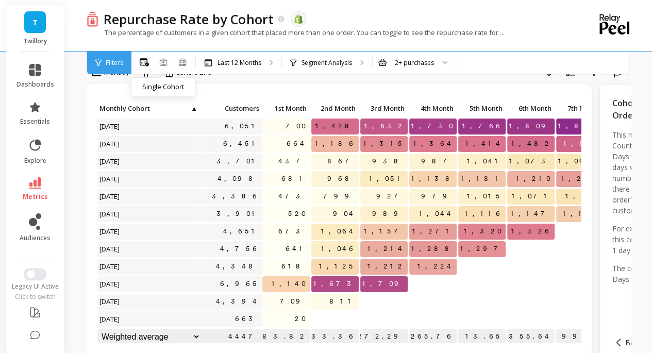
click at [164, 60] on icon at bounding box center [163, 62] width 7 height 8
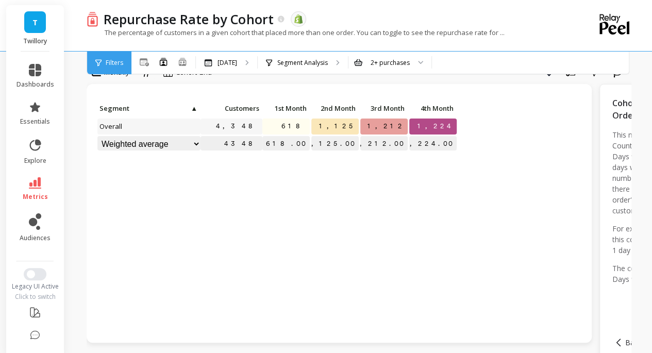
click at [391, 78] on div "Drill Down Save Share Learn" at bounding box center [425, 71] width 413 height 17
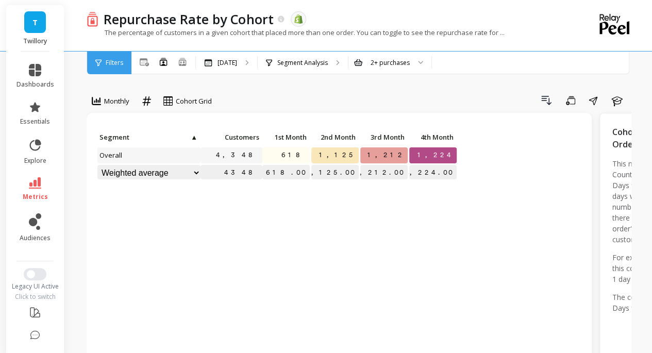
click at [279, 62] on div "Segment Analysis" at bounding box center [297, 63] width 62 height 8
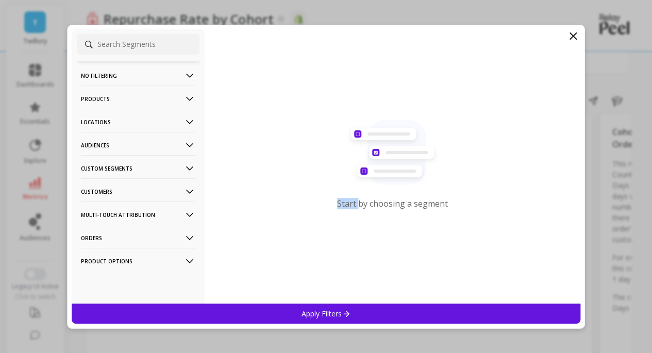
click at [279, 62] on div "Start by choosing a segment" at bounding box center [393, 166] width 376 height 275
click at [573, 30] on icon at bounding box center [573, 36] width 12 height 12
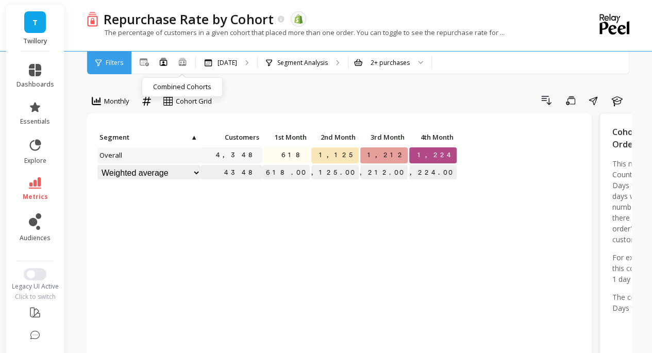
click at [185, 64] on icon at bounding box center [182, 64] width 6 height 2
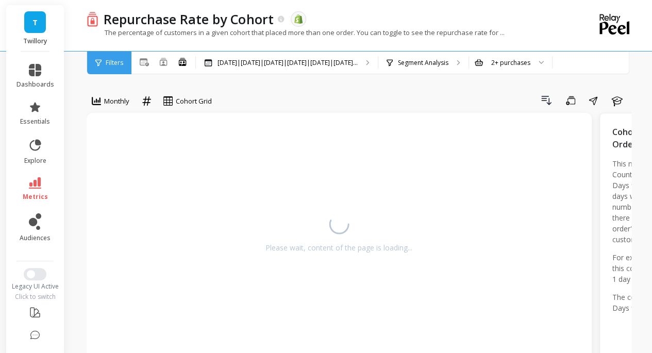
click at [312, 99] on div "Drill Down Save Share Learn" at bounding box center [425, 100] width 413 height 17
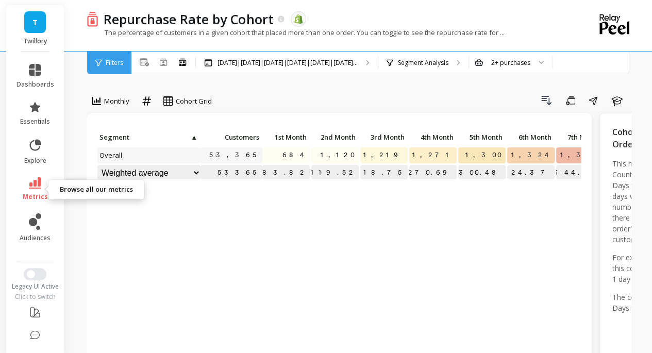
click at [33, 182] on icon at bounding box center [35, 182] width 12 height 11
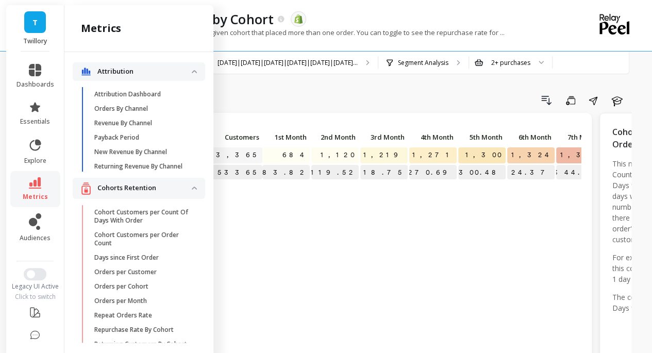
scroll to position [155, 0]
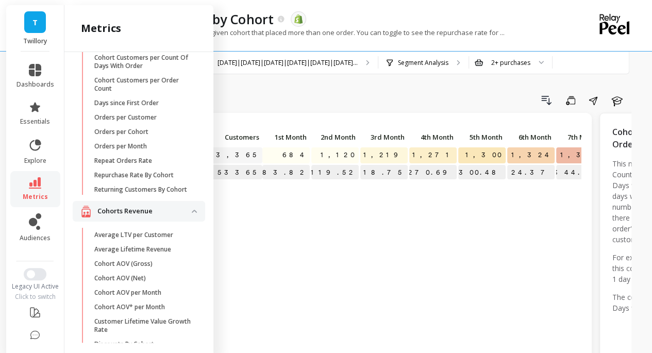
click at [155, 194] on p "Returning Customers By Cohort" at bounding box center [140, 190] width 93 height 8
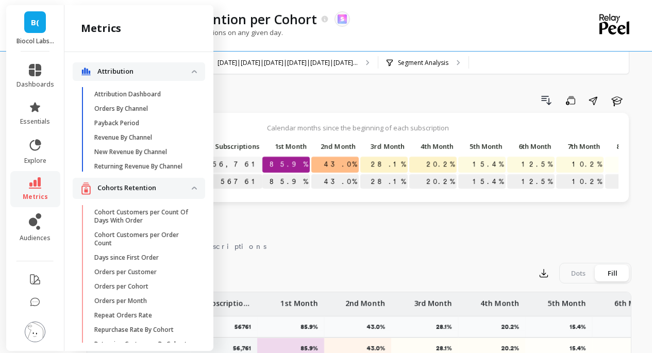
click at [373, 31] on div "The percentage of active subscriptions on any given day." at bounding box center [317, 38] width 460 height 20
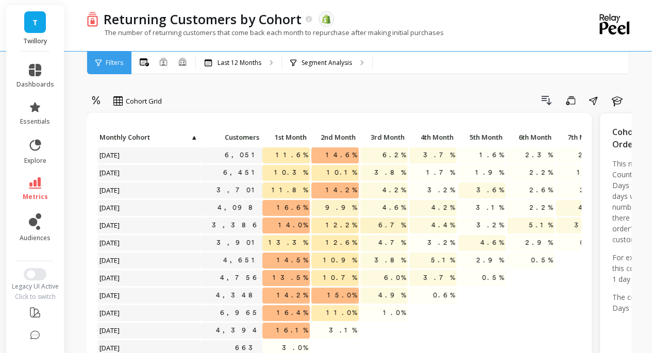
click at [31, 178] on icon at bounding box center [35, 182] width 12 height 11
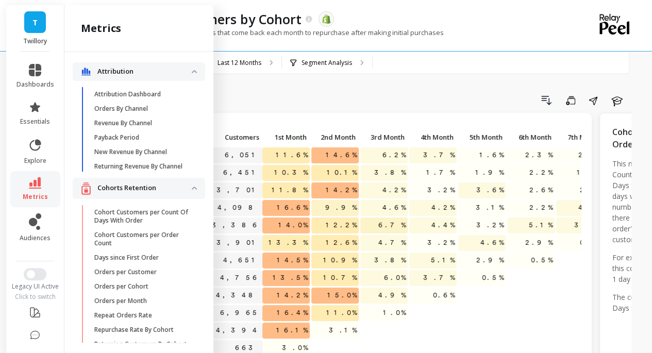
scroll to position [155, 0]
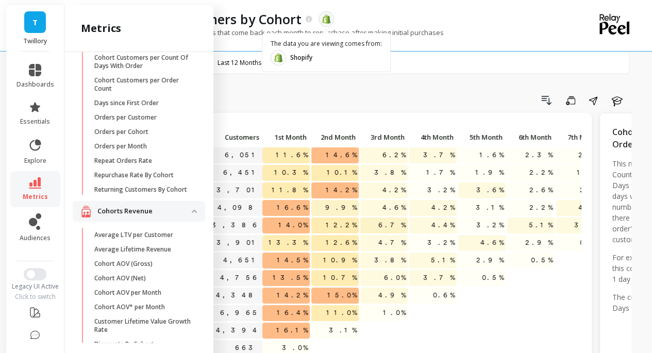
click at [295, 93] on div "Drill Down Save Share Learn" at bounding box center [400, 100] width 463 height 17
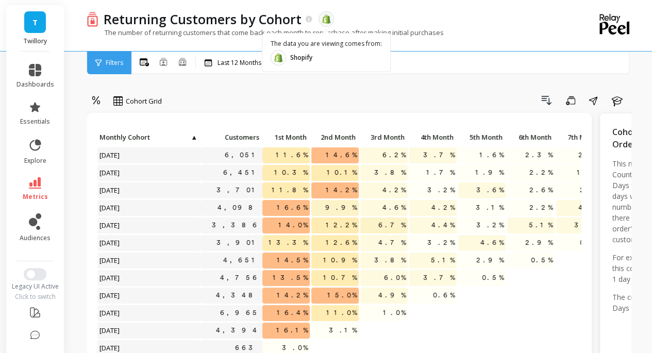
drag, startPoint x: 284, startPoint y: 97, endPoint x: 221, endPoint y: 81, distance: 64.8
click at [282, 97] on div "Drill Down Save Share Learn" at bounding box center [400, 100] width 463 height 17
click at [342, 99] on div "Drill Down Save Share Learn" at bounding box center [400, 100] width 463 height 17
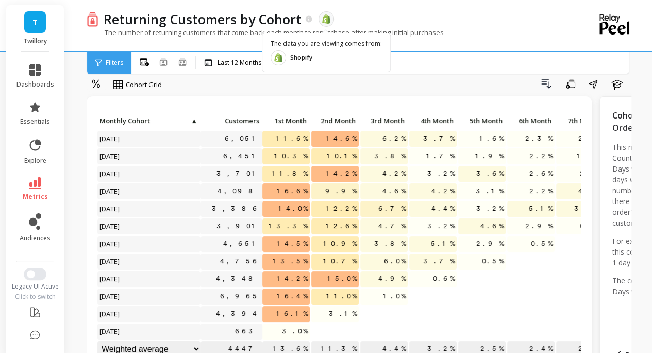
scroll to position [25, 0]
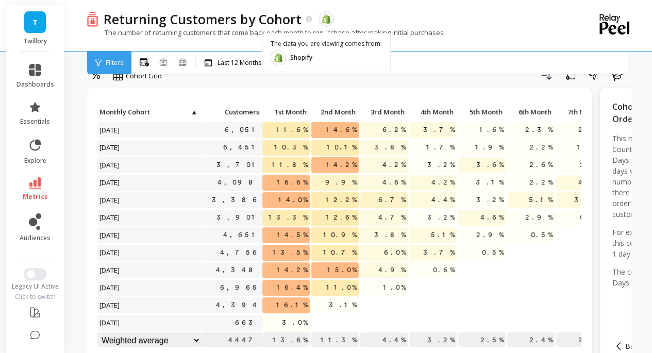
click at [366, 85] on div "option Absolute, selected. Cohort Grid Drill Down Save Share Learn" at bounding box center [359, 77] width 545 height 21
click at [533, 17] on div "Returning Customers by Cohort The data you are viewing comes from: Shopify" at bounding box center [322, 19] width 449 height 18
click at [219, 83] on div "Drill Down Save Share Learn" at bounding box center [400, 75] width 463 height 17
click at [229, 65] on p "Last 12 Months" at bounding box center [240, 63] width 44 height 8
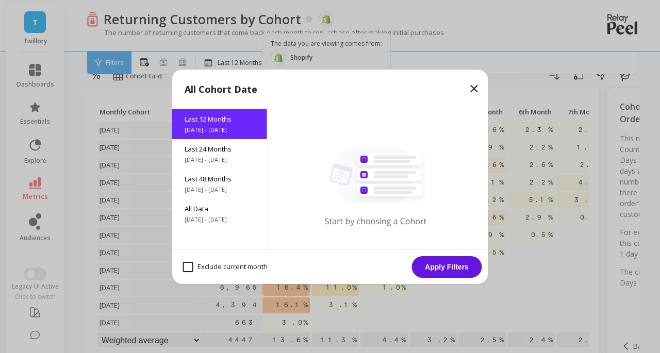
click at [476, 85] on icon at bounding box center [474, 89] width 12 height 12
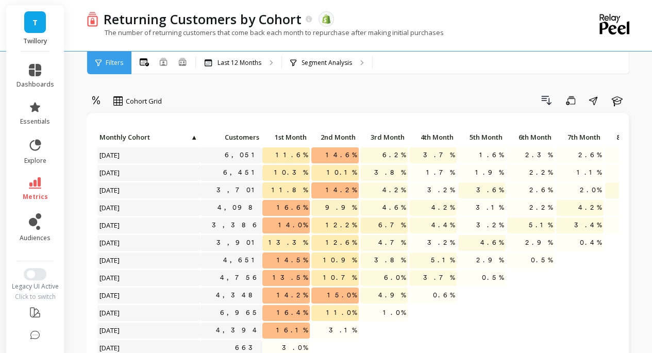
click at [156, 60] on div "All Months Single Cohort Combined Cohorts" at bounding box center [163, 62] width 64 height 13
drag, startPoint x: 160, startPoint y: 63, endPoint x: 292, endPoint y: 5, distance: 144.1
click at [160, 63] on icon at bounding box center [163, 62] width 8 height 8
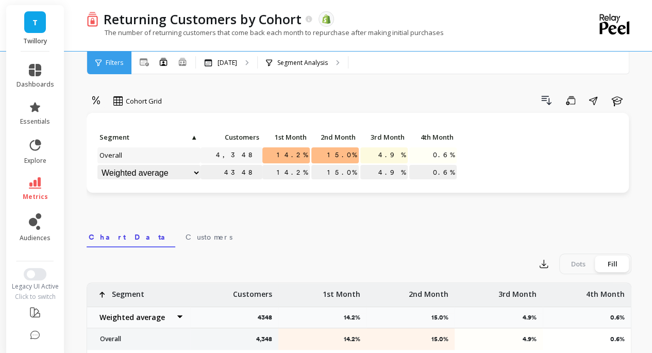
click at [297, 88] on div "Cohort Grid Drill Down Save Share Learn Click to create an audience 4,348 14.2%…" at bounding box center [359, 338] width 545 height 595
click at [178, 61] on icon at bounding box center [182, 61] width 9 height 9
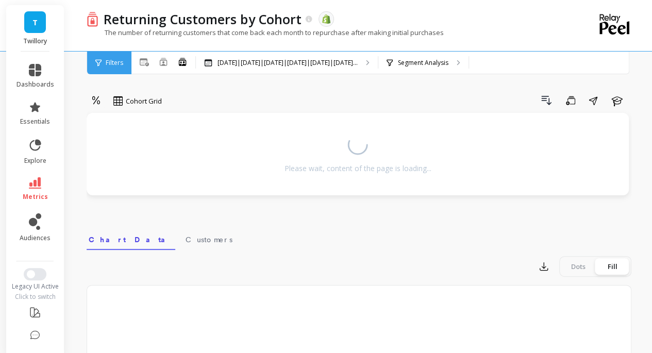
click at [259, 93] on div "Drill Down Save Share Learn" at bounding box center [400, 100] width 463 height 17
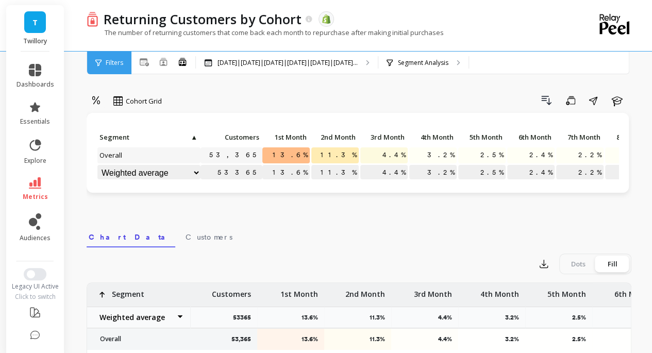
click at [94, 102] on icon at bounding box center [96, 101] width 9 height 10
click at [125, 146] on div "Absolute" at bounding box center [124, 144] width 59 height 10
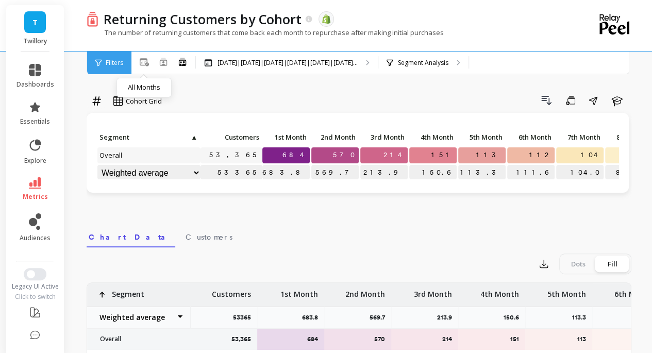
click at [143, 58] on icon at bounding box center [144, 62] width 9 height 8
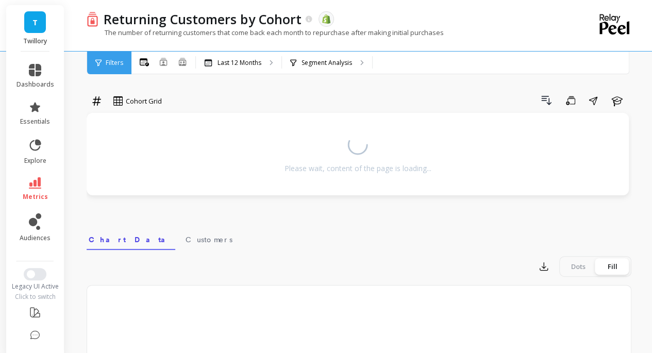
click at [266, 100] on div "Drill Down Save Share Learn" at bounding box center [400, 100] width 463 height 17
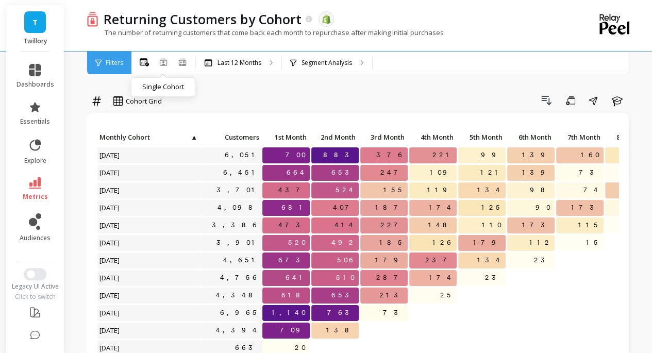
click at [163, 64] on icon at bounding box center [163, 62] width 7 height 8
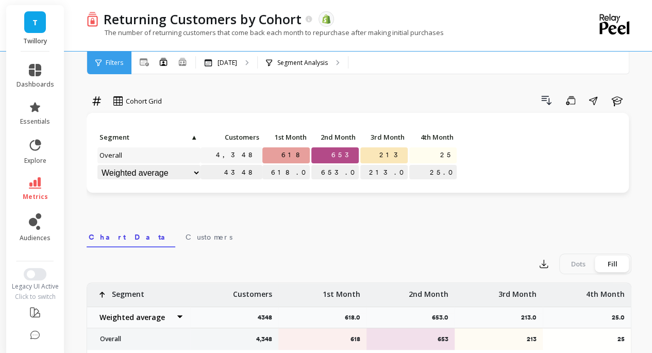
click at [308, 95] on div "Drill Down Save Share Learn" at bounding box center [400, 100] width 463 height 17
click at [180, 70] on div "All Months Single Cohort Combined Cohorts" at bounding box center [163, 63] width 64 height 23
click at [184, 58] on icon at bounding box center [182, 61] width 9 height 9
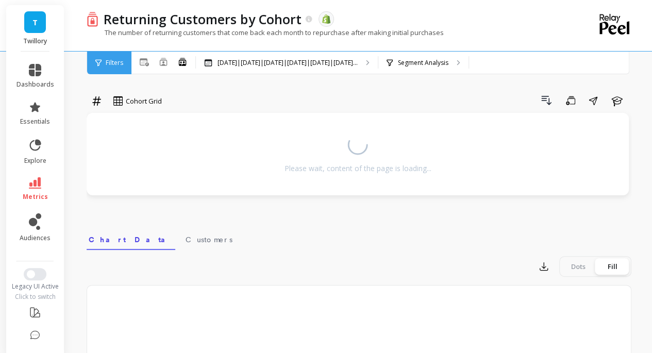
click at [311, 96] on div "Drill Down Save Share Learn" at bounding box center [400, 100] width 463 height 17
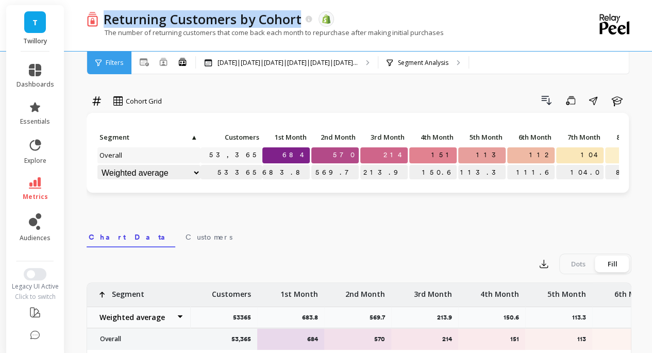
copy p "Returning Customers by Cohort"
drag, startPoint x: 105, startPoint y: 18, endPoint x: 301, endPoint y: 20, distance: 196.0
click at [301, 20] on div "Returning Customers by Cohort" at bounding box center [205, 19] width 215 height 18
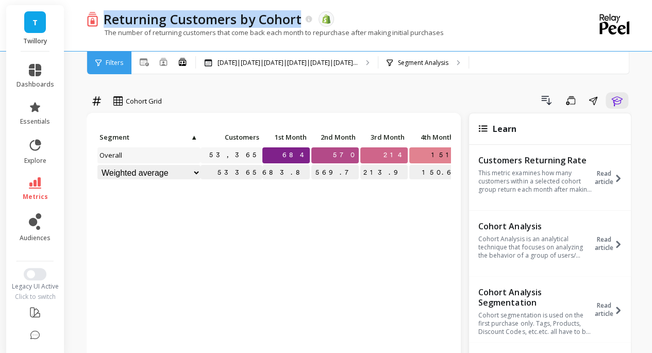
copy p "Returning Customers by Cohort"
click at [98, 100] on icon at bounding box center [96, 100] width 9 height 9
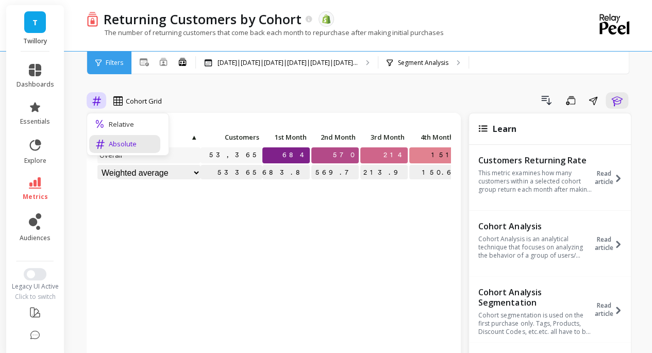
click at [126, 130] on div "Relative" at bounding box center [124, 125] width 71 height 18
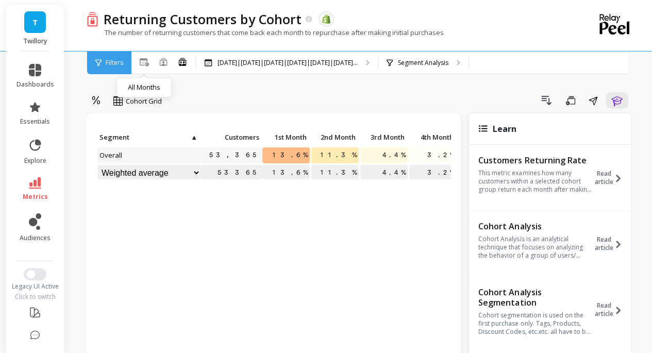
click at [143, 63] on icon at bounding box center [144, 62] width 9 height 8
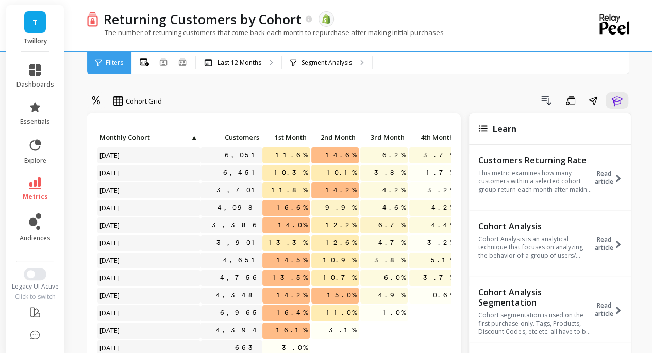
click at [98, 101] on icon at bounding box center [96, 100] width 8 height 8
click at [280, 112] on div "option Relative, selected. Cohort Grid Drill Down Save Share Learn" at bounding box center [359, 102] width 545 height 21
click at [619, 104] on icon "button" at bounding box center [617, 101] width 11 height 10
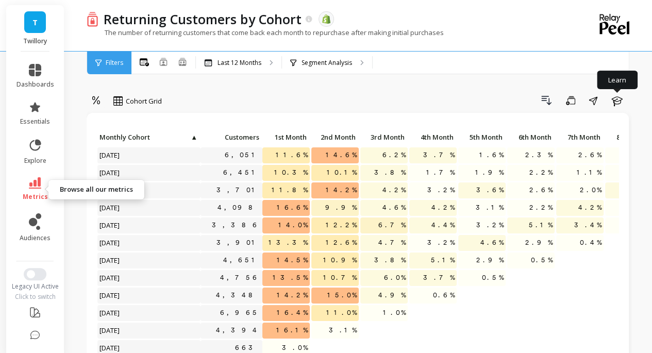
click at [37, 182] on icon at bounding box center [35, 182] width 12 height 11
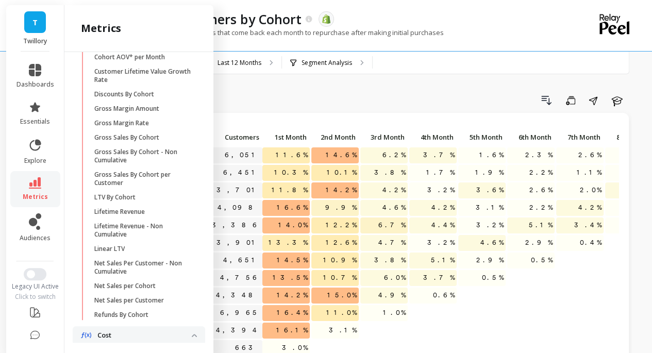
scroll to position [258, 0]
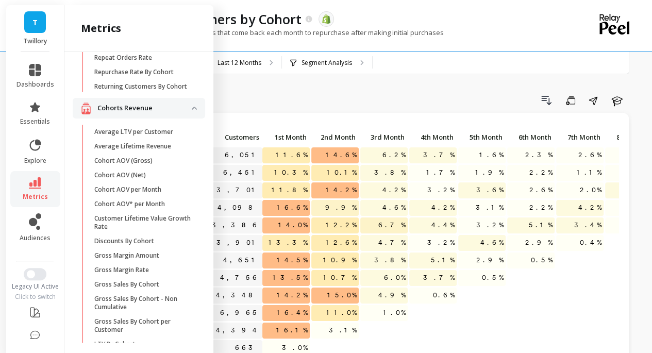
click at [154, 136] on p "Average LTV per Customer" at bounding box center [133, 132] width 79 height 8
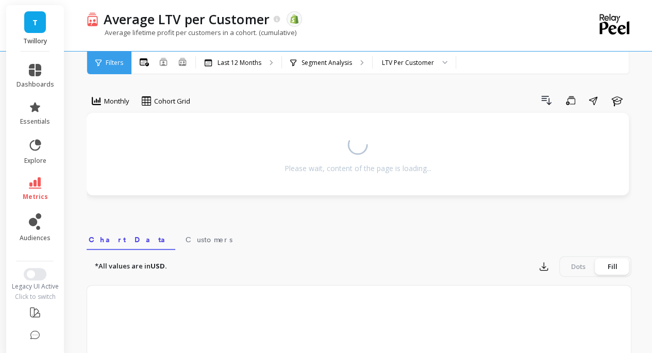
drag, startPoint x: 316, startPoint y: 106, endPoint x: 372, endPoint y: 21, distance: 101.8
click at [316, 105] on div "Drill Down Save Share Learn" at bounding box center [414, 100] width 434 height 17
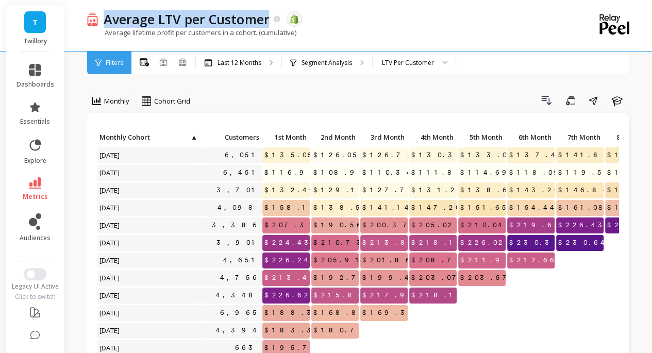
copy p "Average LTV per Customer"
drag, startPoint x: 104, startPoint y: 20, endPoint x: 267, endPoint y: 27, distance: 163.1
click at [267, 27] on p "Average LTV per Customer" at bounding box center [187, 19] width 166 height 18
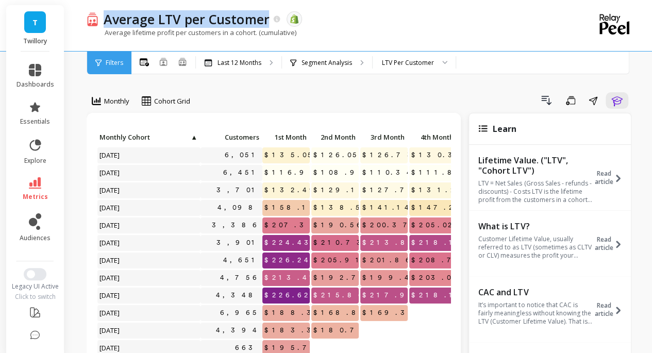
copy p "Average LTV per Customer"
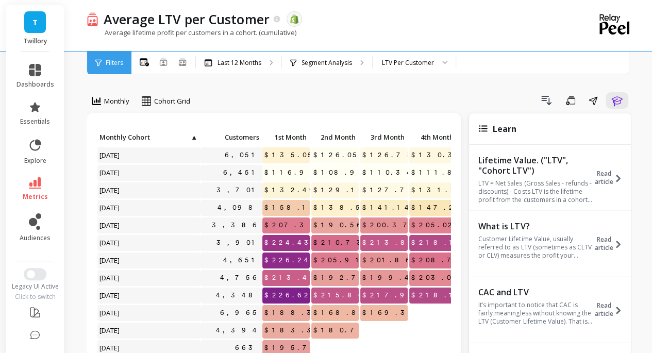
click at [251, 31] on p "Average lifetime profit per customers in a cohort. (cumulative)" at bounding box center [192, 32] width 210 height 9
copy div "Average lifetime profit per customers in a cohort. (cumulative)"
drag, startPoint x: 238, startPoint y: 15, endPoint x: 399, endPoint y: 14, distance: 161.4
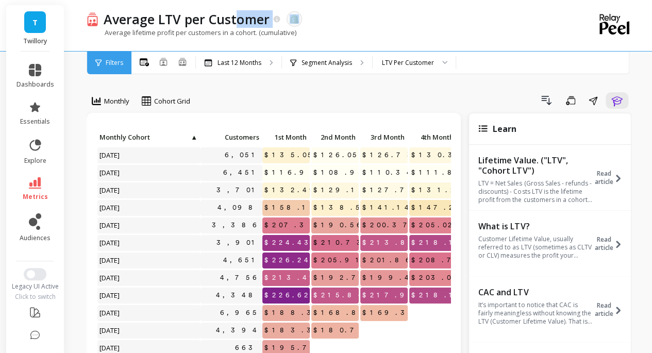
click at [399, 14] on div "Average LTV per Customer The data you are viewing comes from: Shopify" at bounding box center [322, 19] width 449 height 18
click at [402, 14] on div "Average LTV per Customer The data you are viewing comes from: Shopify" at bounding box center [322, 19] width 449 height 18
click at [615, 106] on icon "button" at bounding box center [617, 100] width 12 height 12
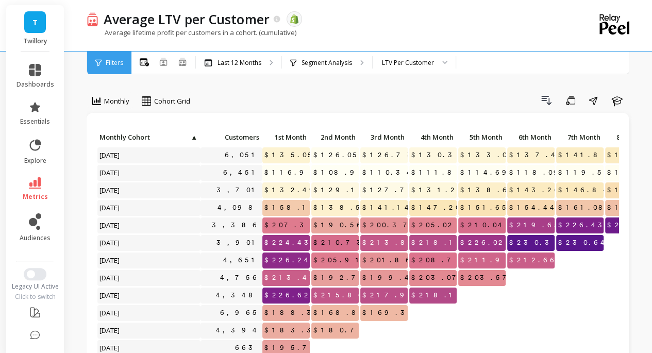
click at [324, 108] on div "Drill Down Save Share Learn" at bounding box center [414, 100] width 434 height 17
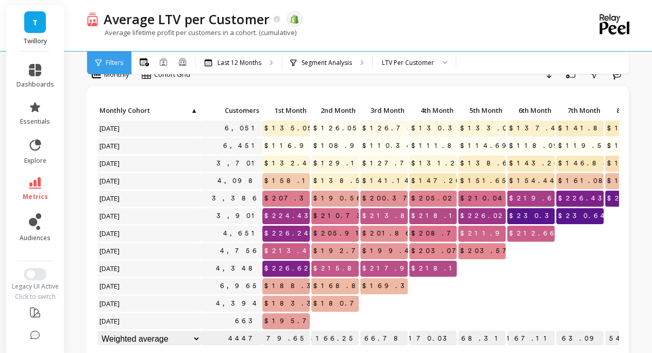
scroll to position [30, 0]
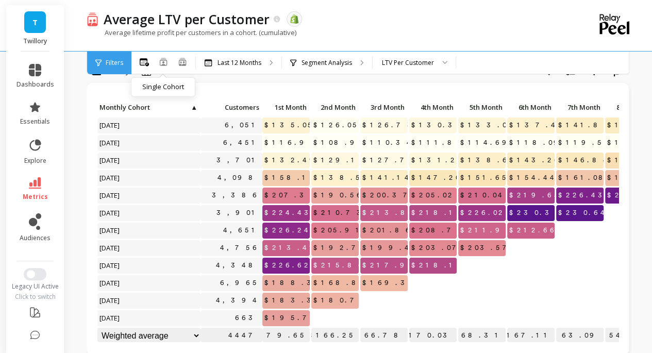
click at [165, 60] on icon at bounding box center [163, 62] width 8 height 8
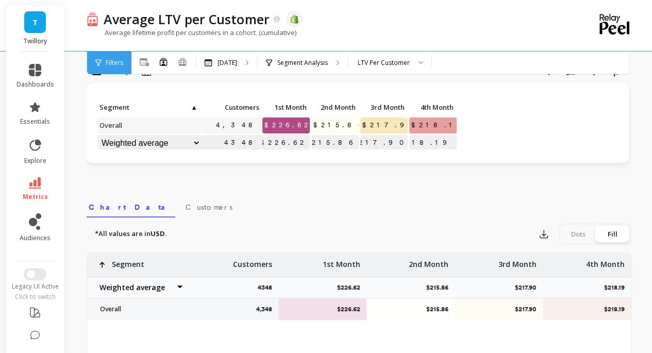
click at [384, 28] on div "Average lifetime profit per customers in a cohort. (cumulative)" at bounding box center [317, 38] width 460 height 20
click at [183, 62] on icon at bounding box center [182, 61] width 9 height 9
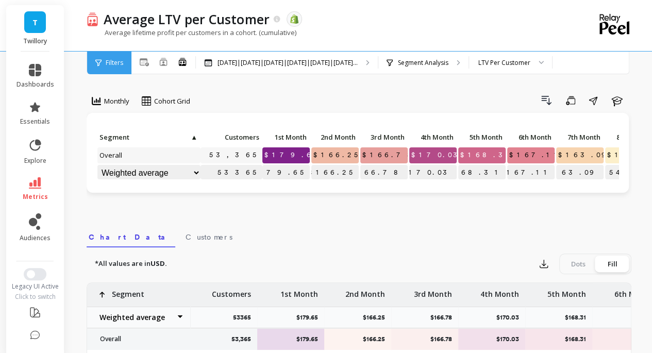
click at [343, 93] on div "Drill Down Save Share Learn" at bounding box center [414, 100] width 434 height 17
click at [29, 185] on icon at bounding box center [35, 182] width 12 height 11
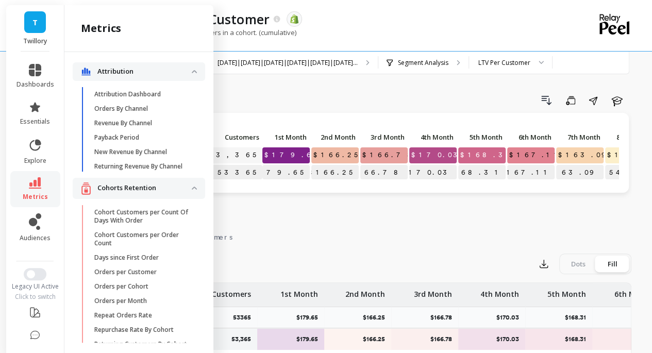
scroll to position [258, 0]
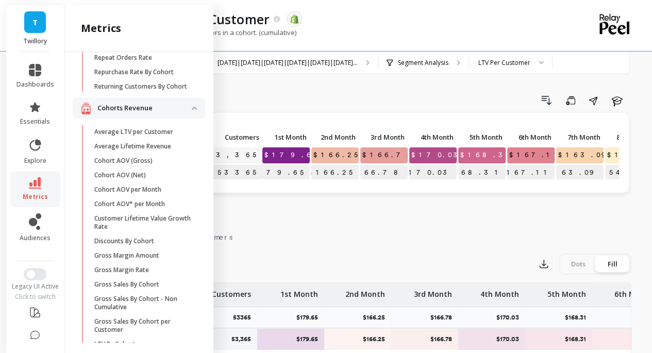
click at [122, 151] on p "Average Lifetime Revenue" at bounding box center [132, 146] width 77 height 8
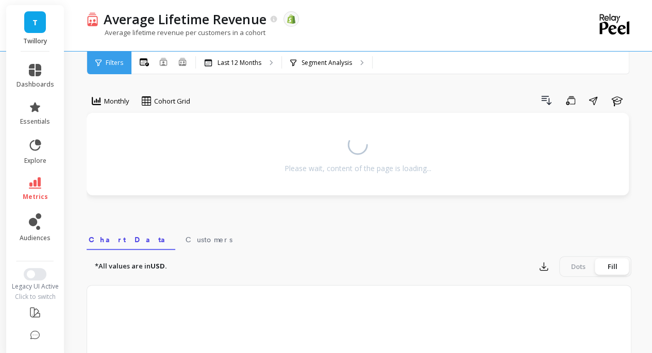
click at [308, 98] on div "Drill Down Save Share Learn" at bounding box center [414, 100] width 434 height 17
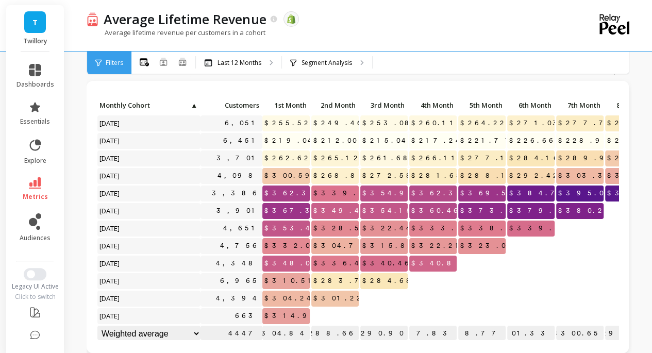
scroll to position [29, 0]
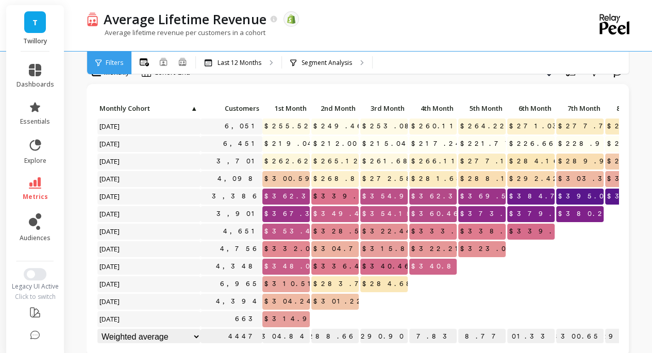
click at [25, 190] on link "metrics" at bounding box center [36, 189] width 38 height 24
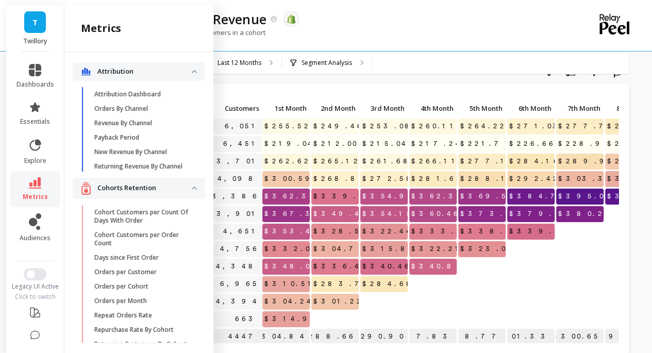
scroll to position [258, 0]
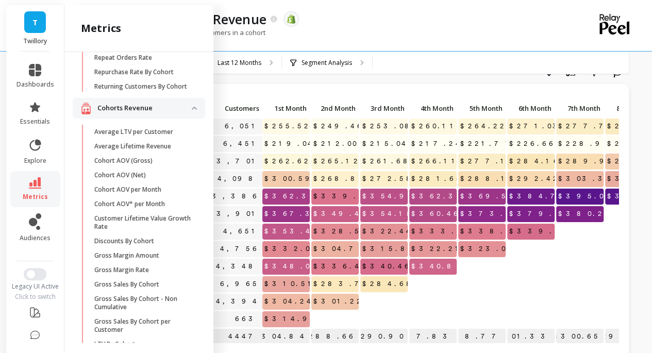
click at [359, 78] on div "Drill Down Save Share Learn" at bounding box center [414, 71] width 434 height 17
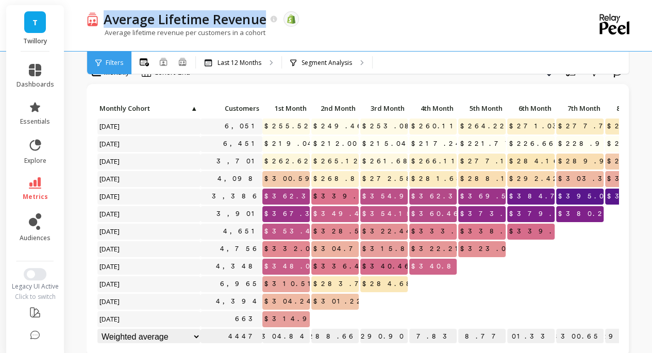
copy p "Average Lifetime Revenue"
drag, startPoint x: 265, startPoint y: 20, endPoint x: 238, endPoint y: 7, distance: 30.0
click at [107, 27] on p "Average Lifetime Revenue" at bounding box center [185, 19] width 162 height 18
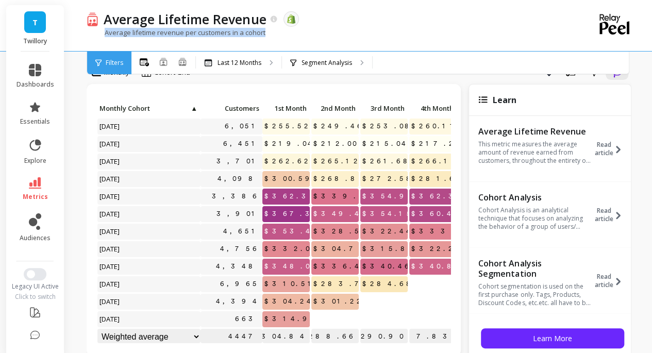
copy p "Average lifetime revenue per customers in a cohort"
drag, startPoint x: 106, startPoint y: 35, endPoint x: 286, endPoint y: 34, distance: 179.4
click at [286, 34] on div "Average lifetime revenue per customers in a cohort" at bounding box center [317, 38] width 460 height 20
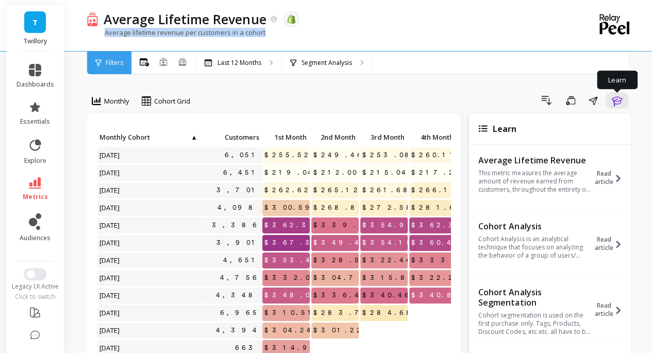
click at [618, 103] on icon "button" at bounding box center [617, 100] width 12 height 12
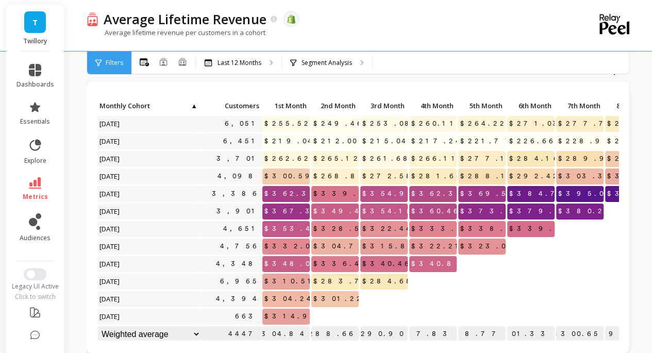
scroll to position [38, 0]
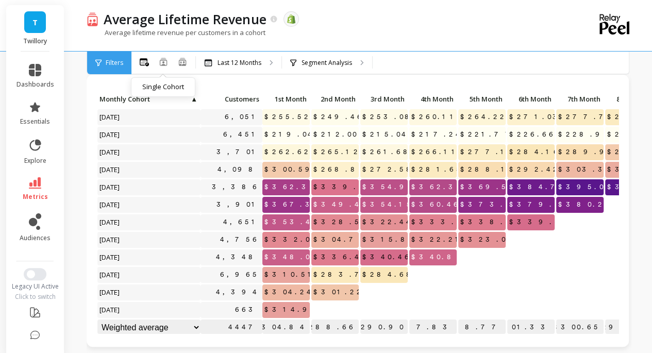
click at [164, 62] on icon at bounding box center [163, 62] width 7 height 8
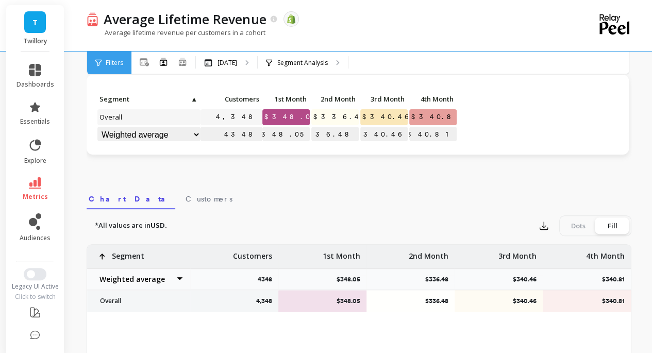
click at [424, 50] on div "Average Lifetime Revenue The data you are viewing comes from: Shopify Average l…" at bounding box center [317, 25] width 460 height 51
click at [184, 62] on ellipse at bounding box center [184, 62] width 2 height 2
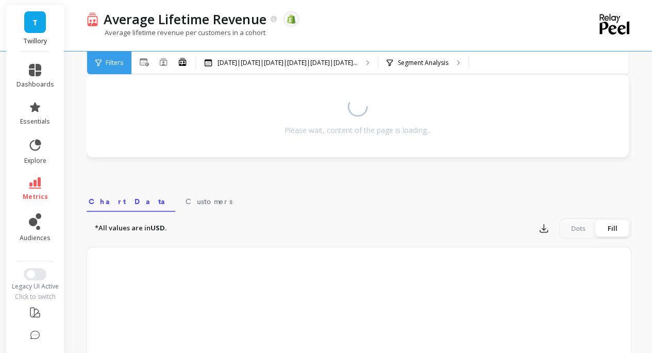
click at [368, 26] on div "Average Lifetime Revenue The data you are viewing comes from: Shopify" at bounding box center [322, 19] width 449 height 18
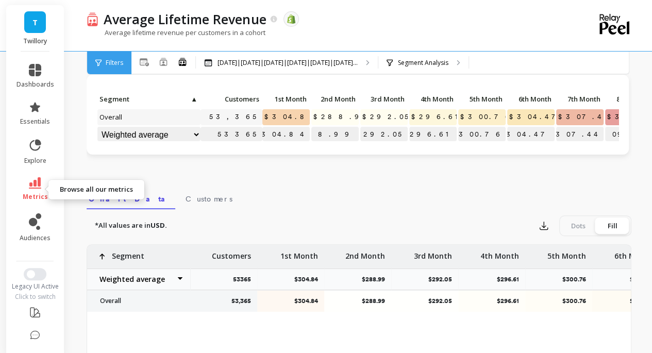
click at [36, 191] on link "metrics" at bounding box center [36, 189] width 38 height 24
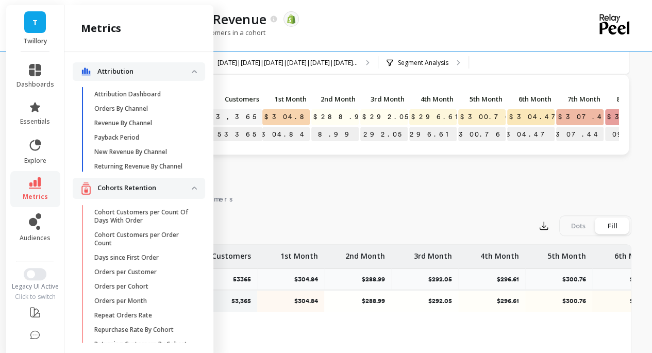
scroll to position [258, 0]
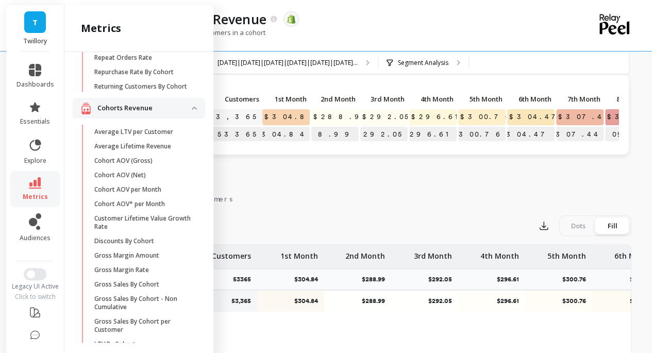
click at [133, 165] on p "Cohort AOV (Gross)" at bounding box center [123, 161] width 58 height 8
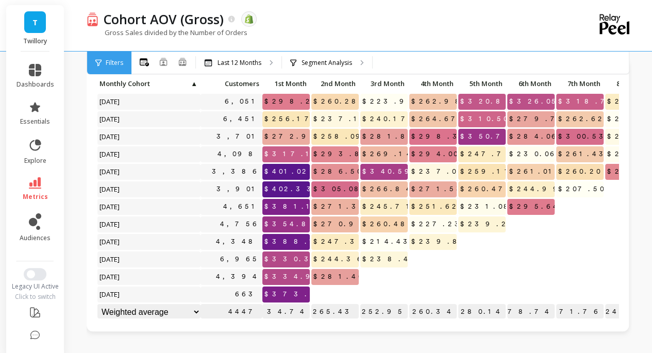
scroll to position [44, 0]
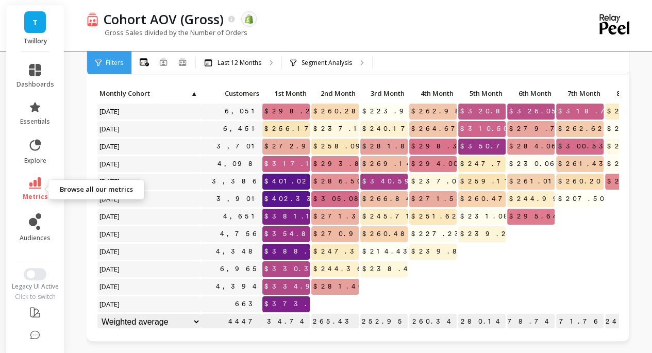
click at [33, 185] on icon at bounding box center [35, 182] width 12 height 11
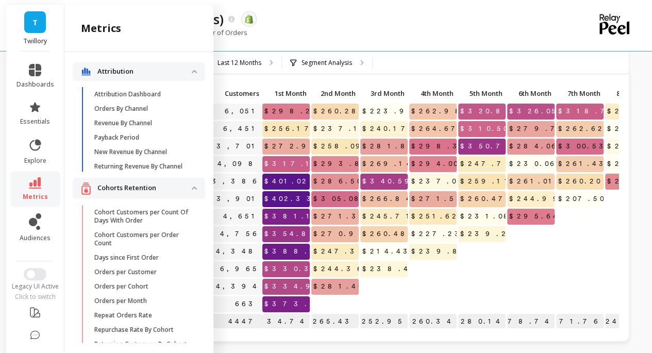
scroll to position [258, 0]
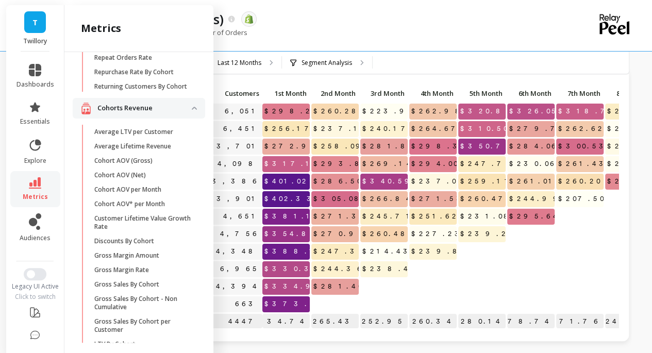
click at [33, 185] on icon at bounding box center [35, 182] width 12 height 11
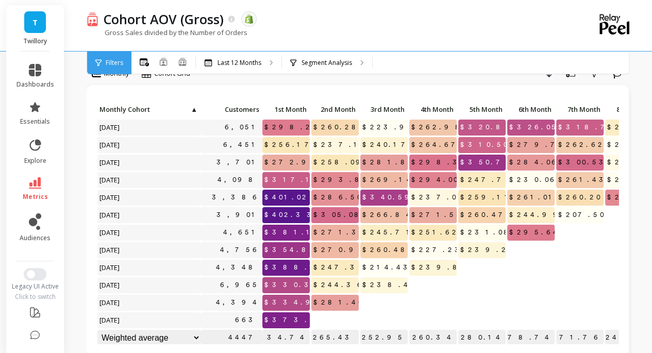
scroll to position [36, 0]
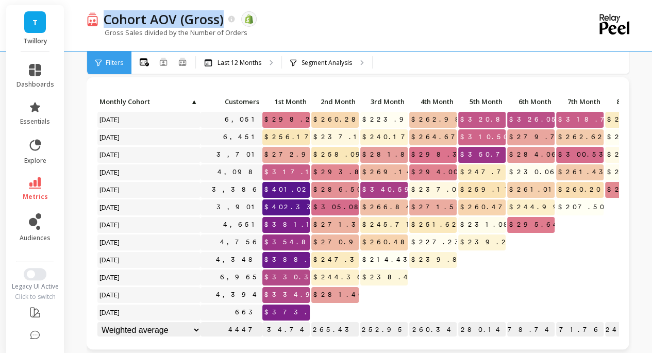
copy p "Cohort AOV (Gross)"
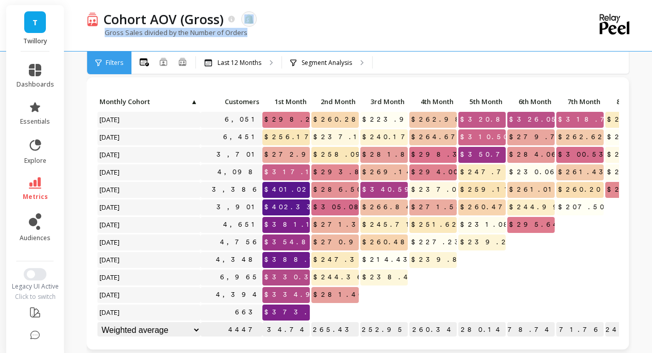
drag, startPoint x: 224, startPoint y: 22, endPoint x: 358, endPoint y: 38, distance: 134.4
click at [357, 38] on div "Cohort AOV (Gross) The data you are viewing comes from: Shopify Gross Sales div…" at bounding box center [317, 25] width 460 height 51
click at [362, 31] on div "Gross Sales divided by the Number of Orders" at bounding box center [317, 38] width 460 height 20
click at [383, 83] on div "Click to create an audience 6,051 $298.22 $260.28 $223.97 $262.98 $320.85 $326.…" at bounding box center [358, 213] width 542 height 272
click at [331, 83] on div "Click to create an audience 6,051 $298.22 $260.28 $223.97 $262.98 $320.85 $326.…" at bounding box center [358, 213] width 542 height 272
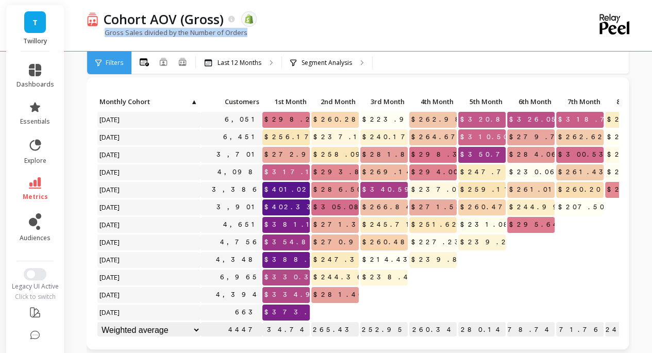
copy p "Gross Sales divided by the Number of Orders"
drag, startPoint x: 260, startPoint y: 34, endPoint x: 143, endPoint y: 0, distance: 121.4
click at [97, 38] on div "Gross Sales divided by the Number of Orders" at bounding box center [317, 38] width 460 height 20
click at [165, 64] on icon at bounding box center [163, 62] width 8 height 8
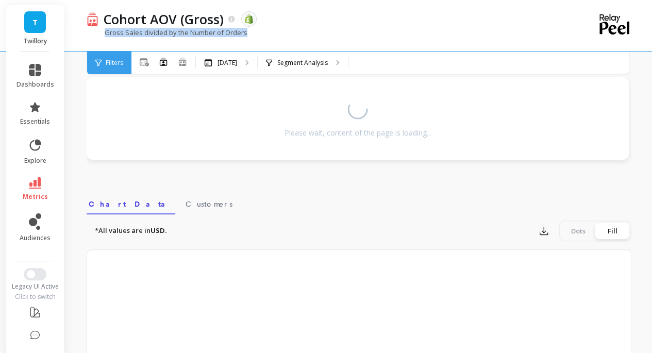
click at [367, 36] on div "Gross Sales divided by the Number of Orders" at bounding box center [317, 38] width 460 height 20
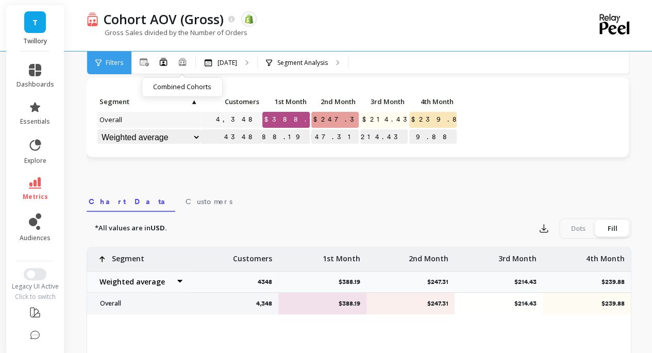
click at [184, 63] on icon at bounding box center [182, 64] width 6 height 2
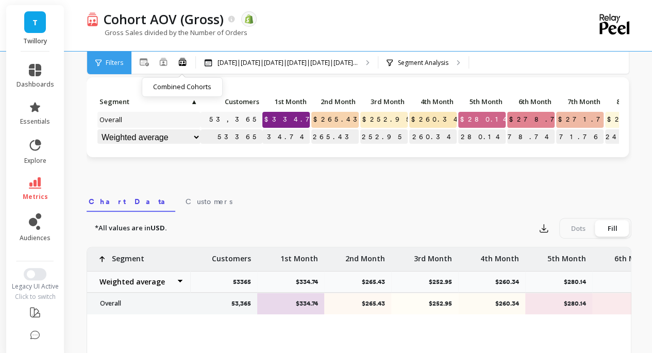
click at [46, 183] on link "metrics" at bounding box center [36, 189] width 38 height 24
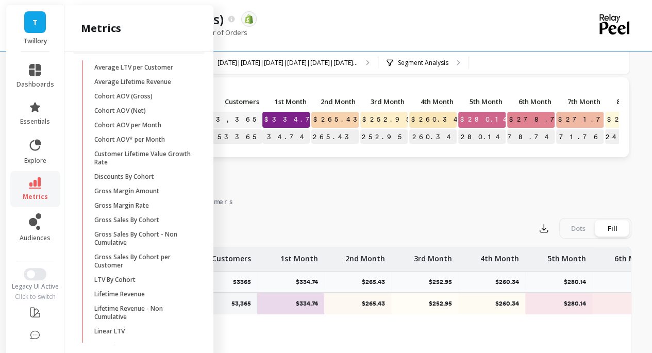
scroll to position [312, 0]
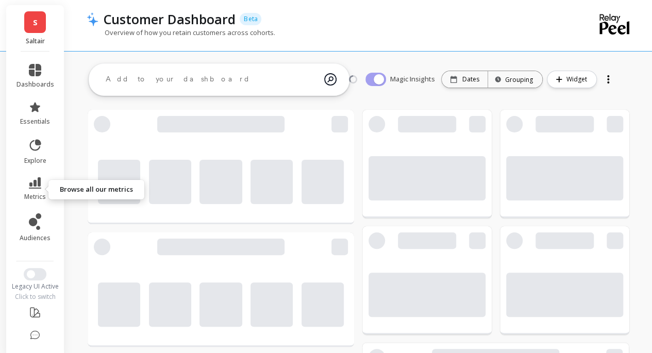
click at [29, 179] on icon at bounding box center [35, 182] width 12 height 11
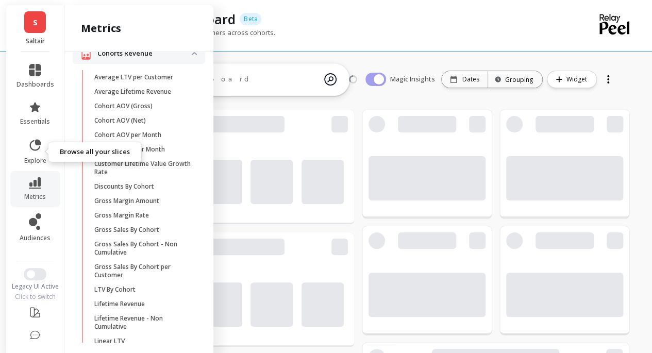
click at [32, 153] on link "explore" at bounding box center [36, 151] width 38 height 27
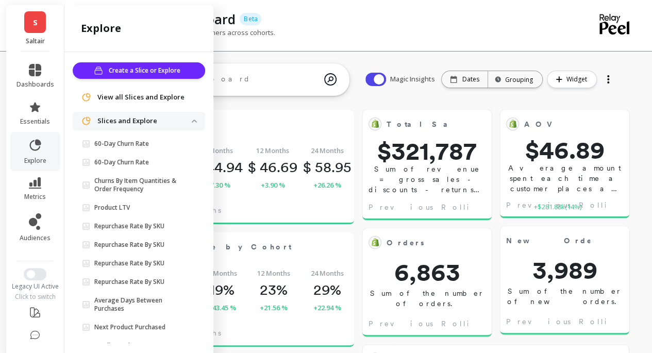
click at [36, 160] on span "explore" at bounding box center [35, 161] width 22 height 8
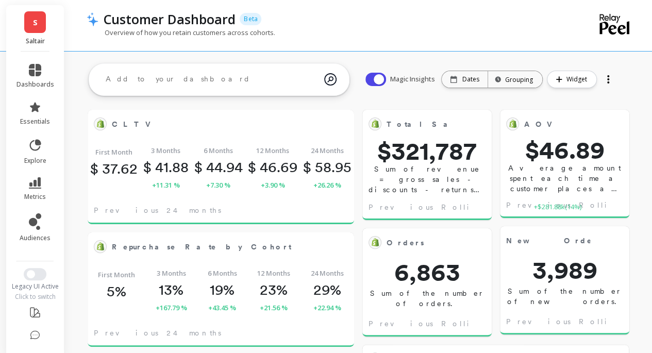
click at [34, 175] on li "metrics" at bounding box center [35, 189] width 50 height 36
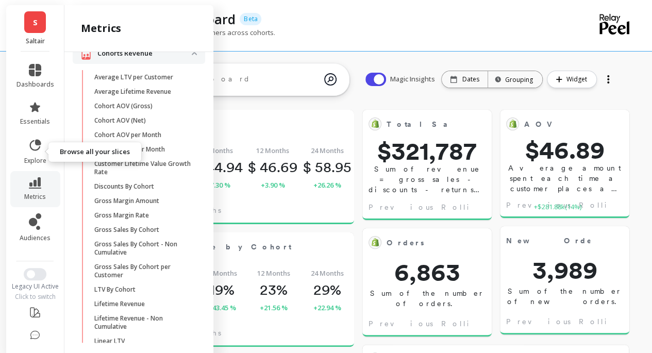
click at [34, 155] on link "explore" at bounding box center [36, 151] width 38 height 27
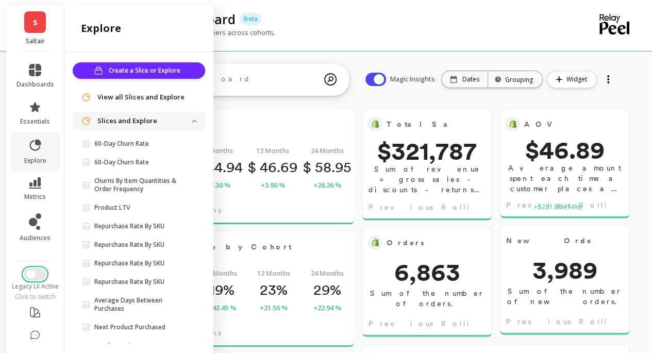
click at [29, 278] on button "Switch to New UI" at bounding box center [35, 274] width 23 height 12
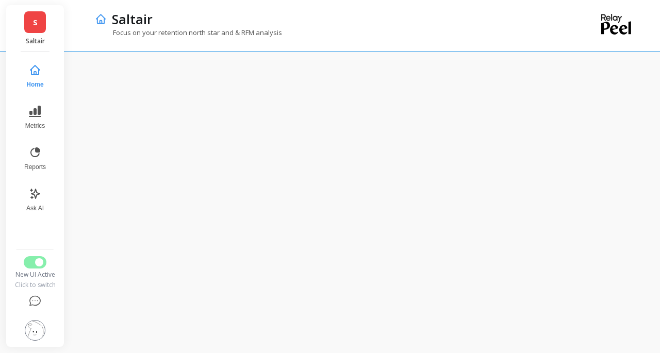
click at [38, 160] on button "Reports" at bounding box center [35, 158] width 34 height 37
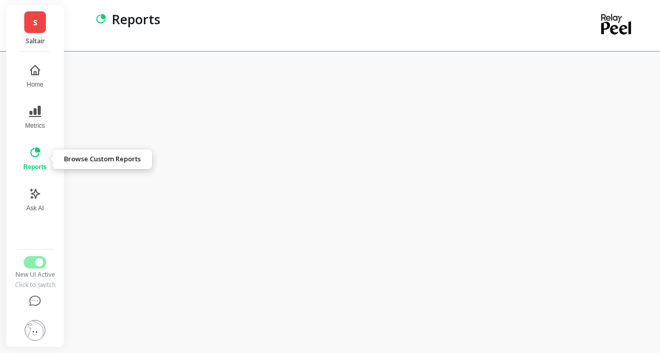
click at [37, 161] on button "Reports" at bounding box center [35, 158] width 36 height 37
click at [37, 157] on icon at bounding box center [35, 152] width 12 height 12
click at [34, 162] on button "Reports" at bounding box center [35, 158] width 36 height 37
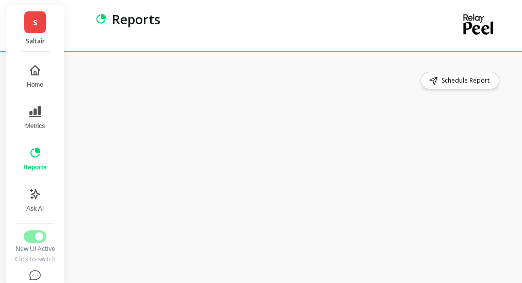
scroll to position [10, 0]
